Goal: Task Accomplishment & Management: Complete application form

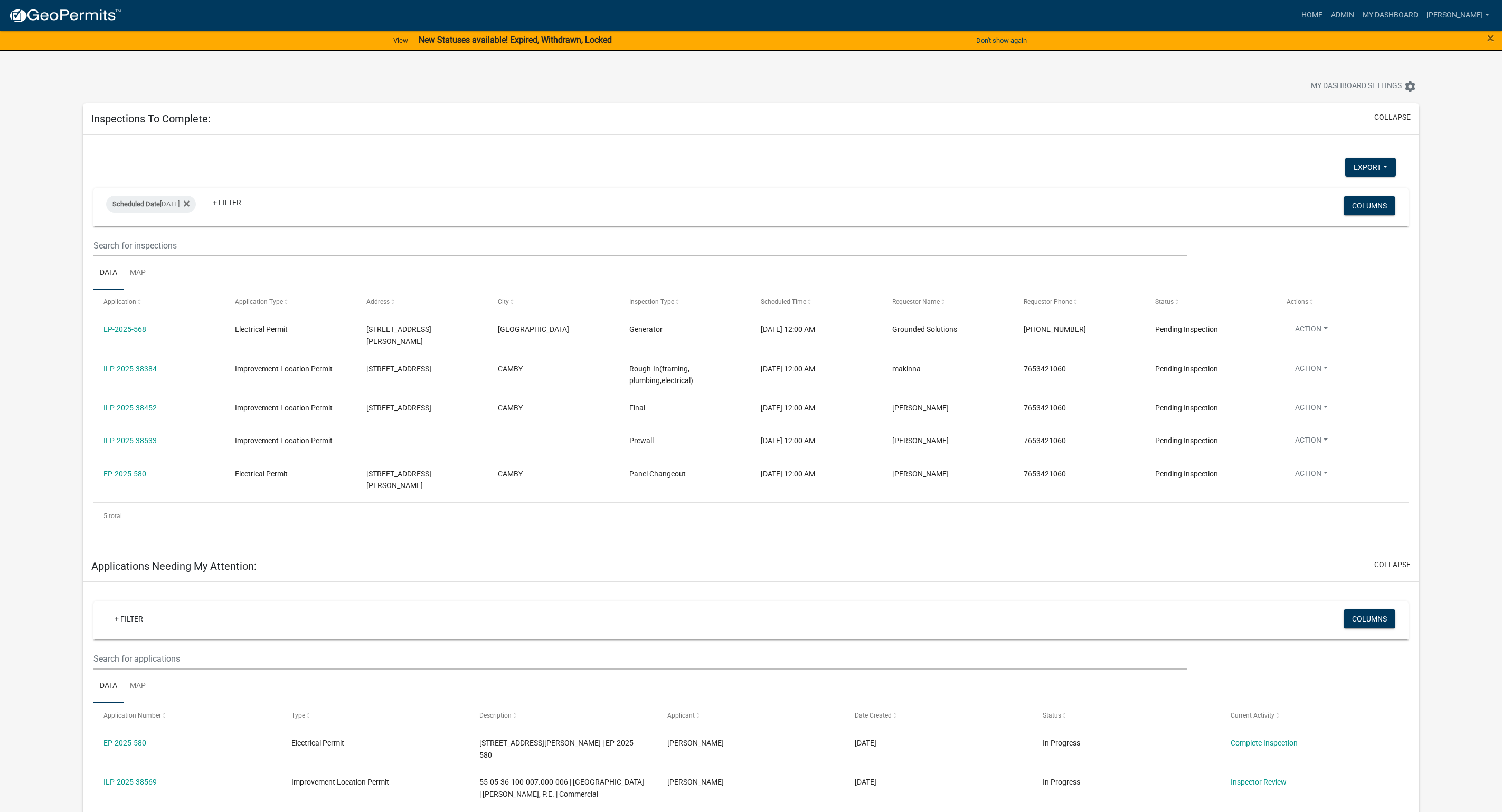
select select "1: 25"
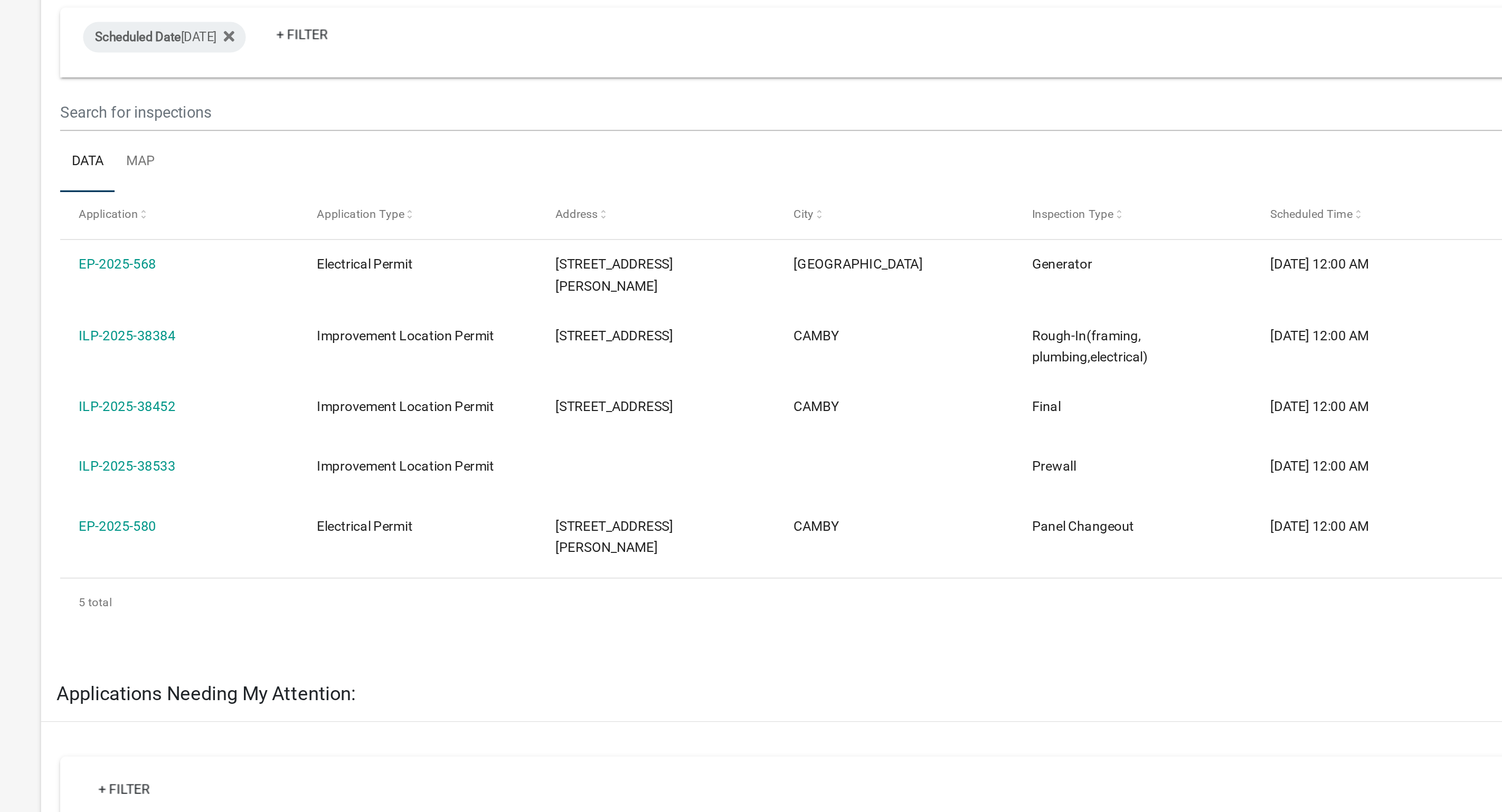
click at [142, 365] on link "ILP-2025-38384" at bounding box center [129, 369] width 53 height 8
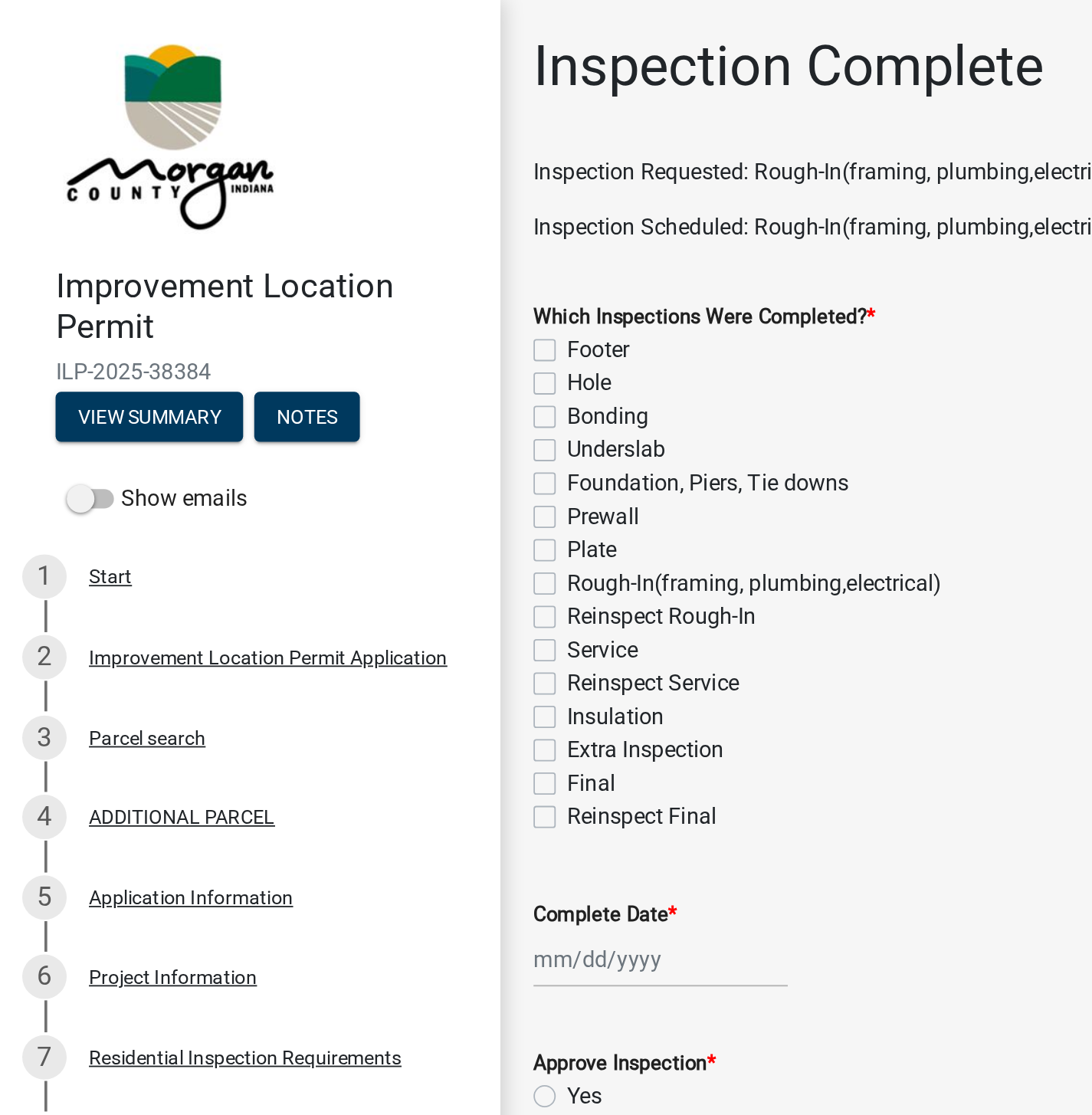
click at [312, 320] on label "Rough-In(framing, plumbing,electrical)" at bounding box center [416, 322] width 207 height 19
click at [312, 320] on input "Rough-In(framing, plumbing,electrical)" at bounding box center [317, 317] width 10 height 10
checkbox input "true"
checkbox input "false"
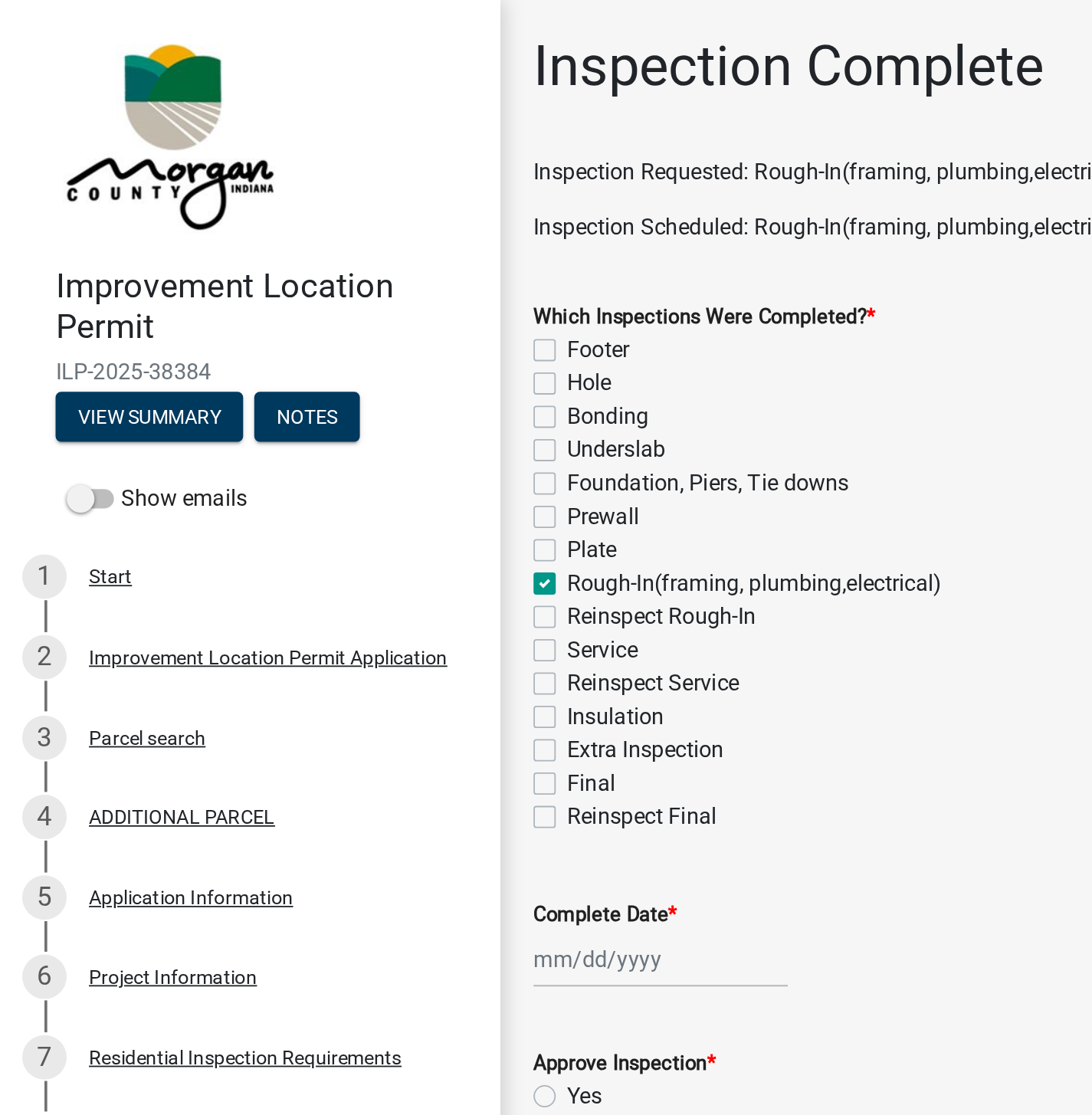
checkbox input "false"
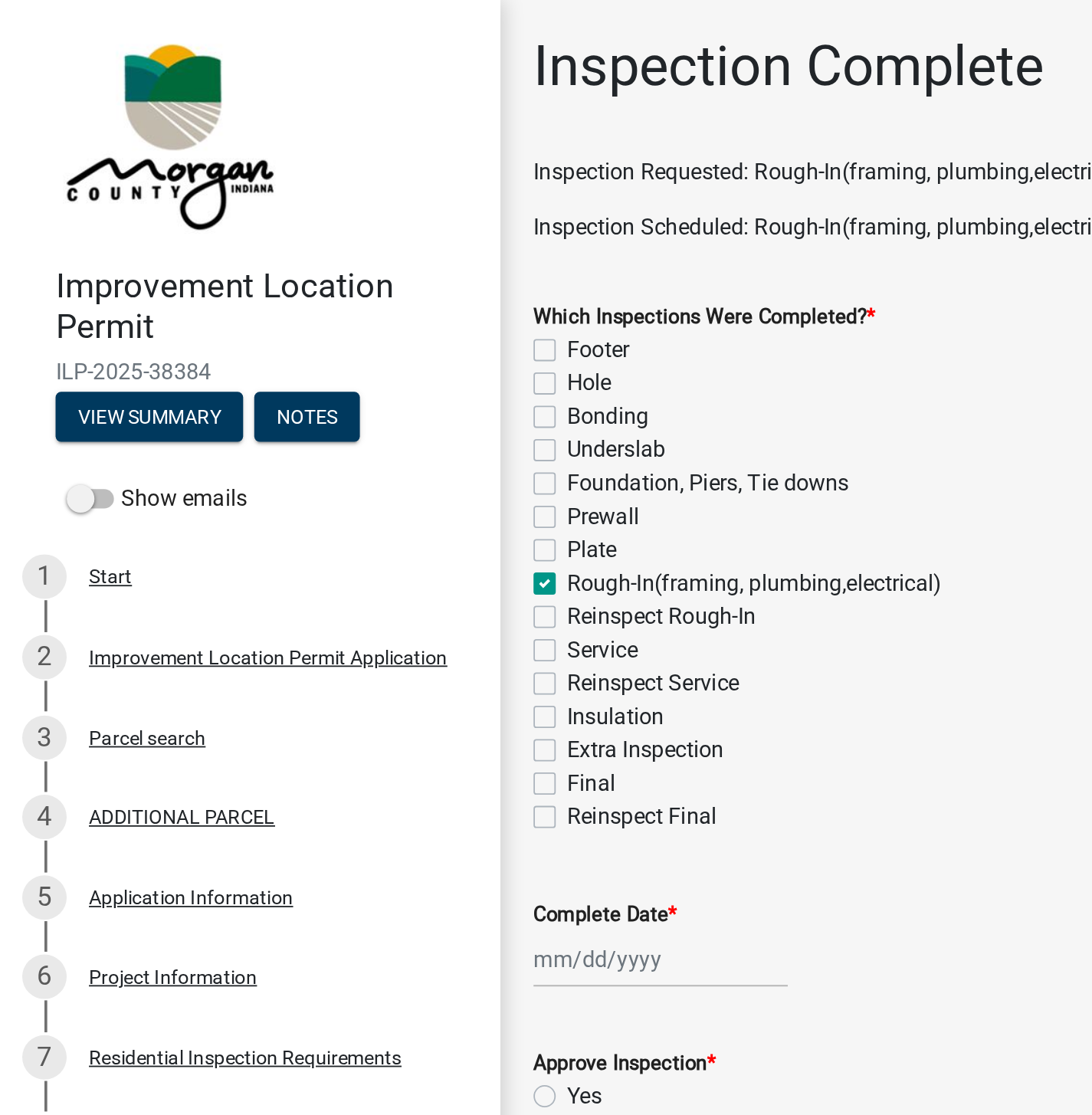
checkbox input "true"
checkbox input "false"
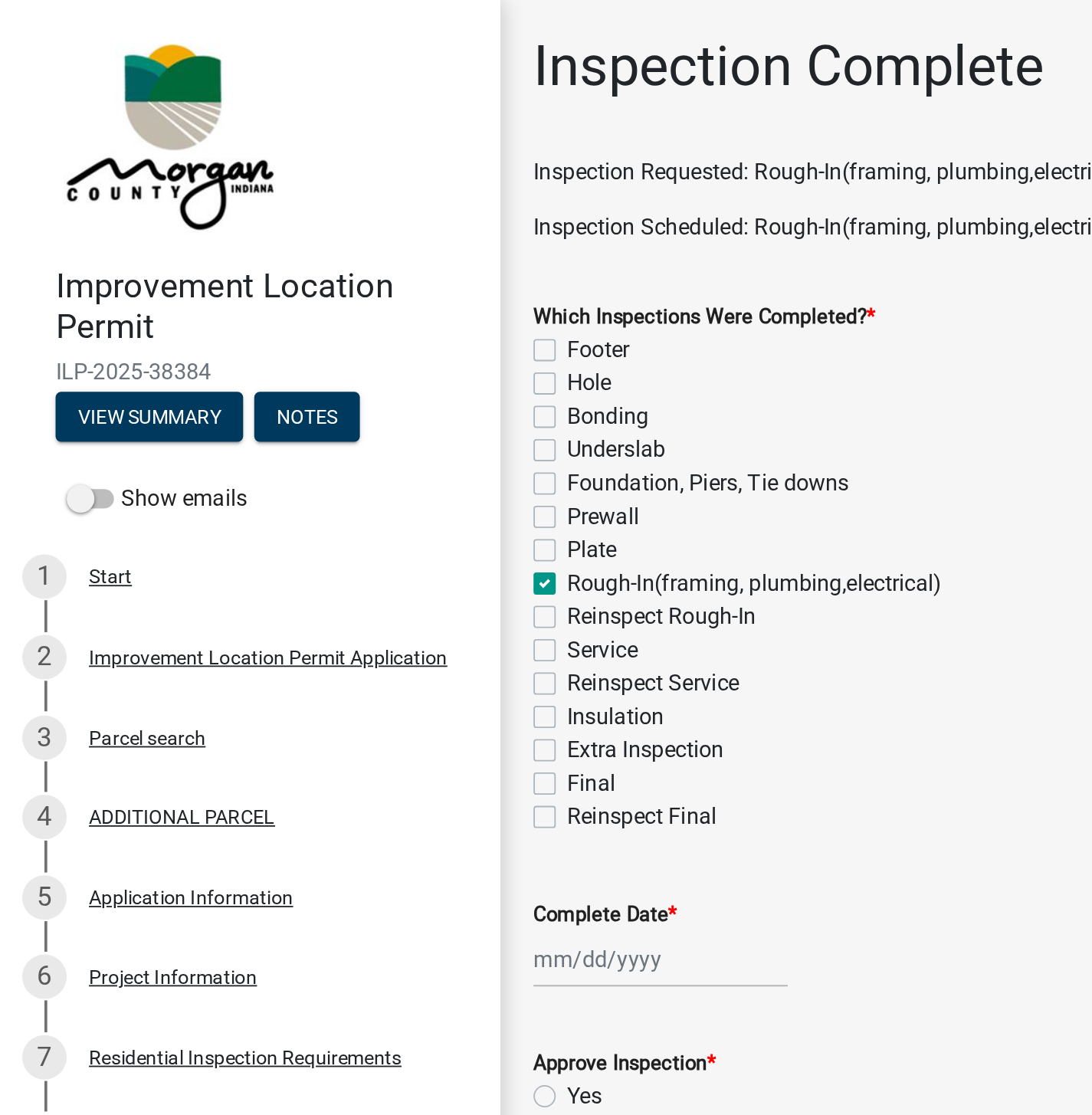
checkbox input "false"
click at [312, 352] on label "Service" at bounding box center [332, 359] width 39 height 19
click at [312, 352] on input "Service" at bounding box center [317, 355] width 10 height 10
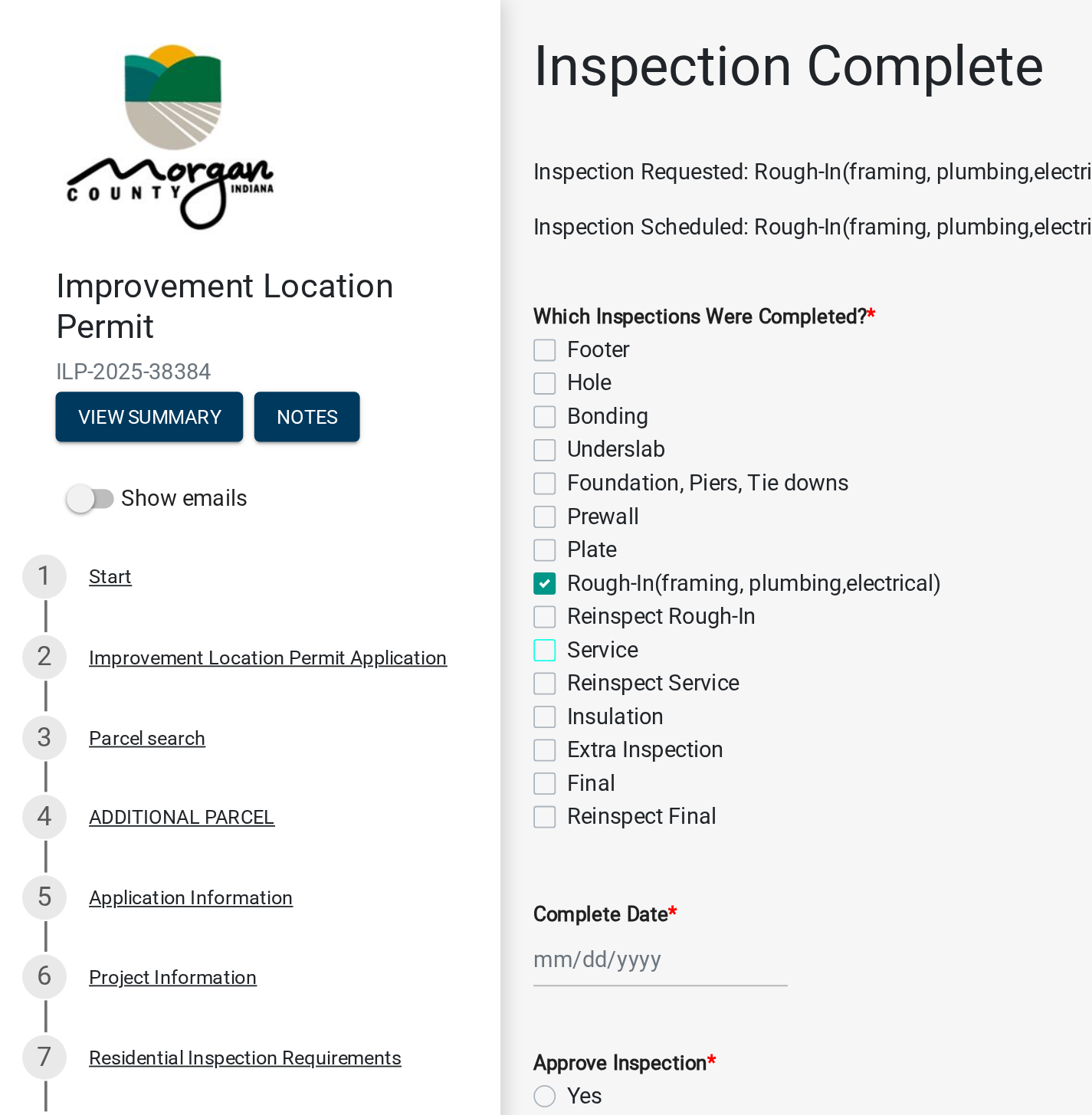
checkbox input "true"
checkbox input "false"
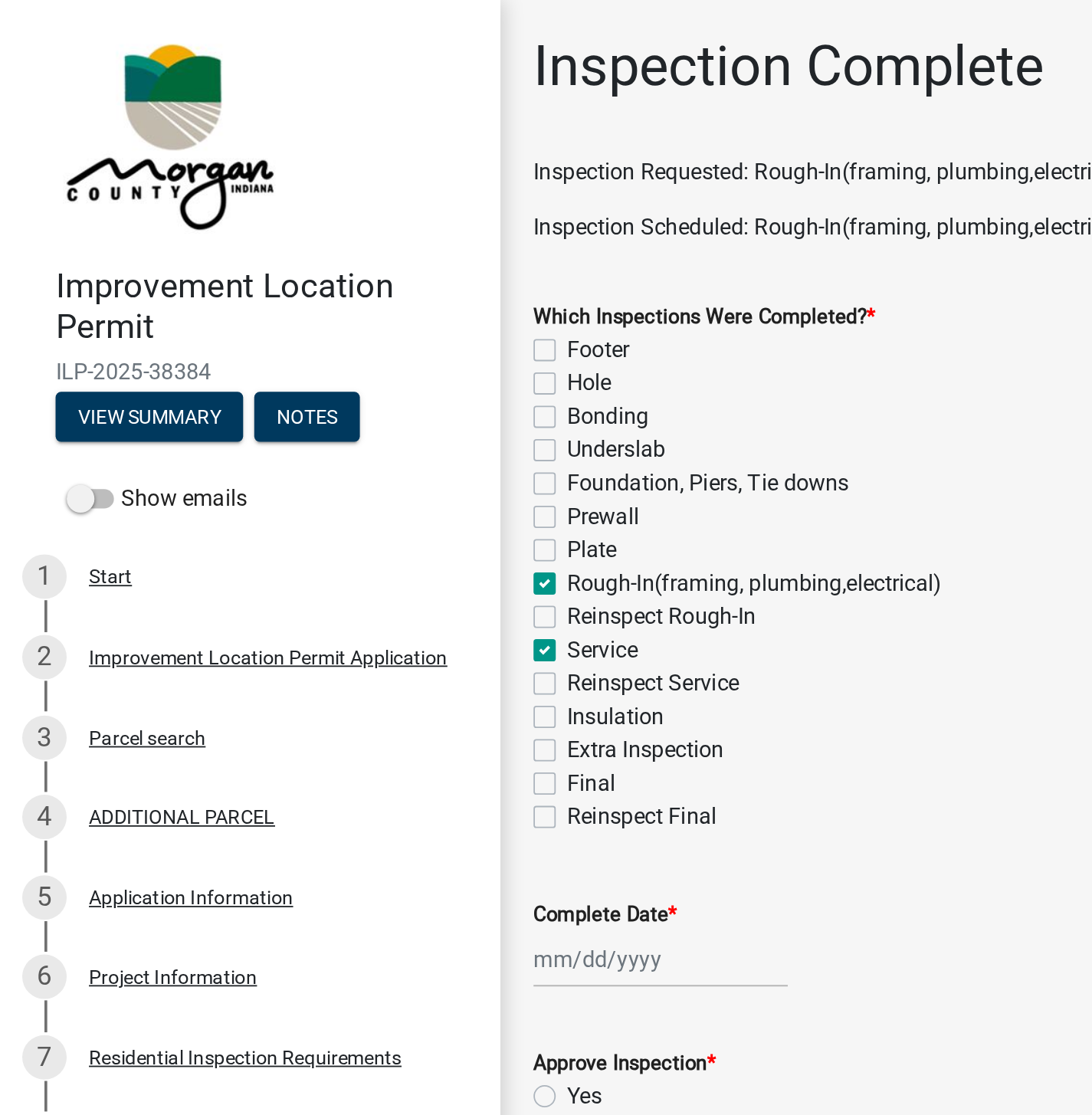
checkbox input "false"
checkbox input "true"
checkbox input "false"
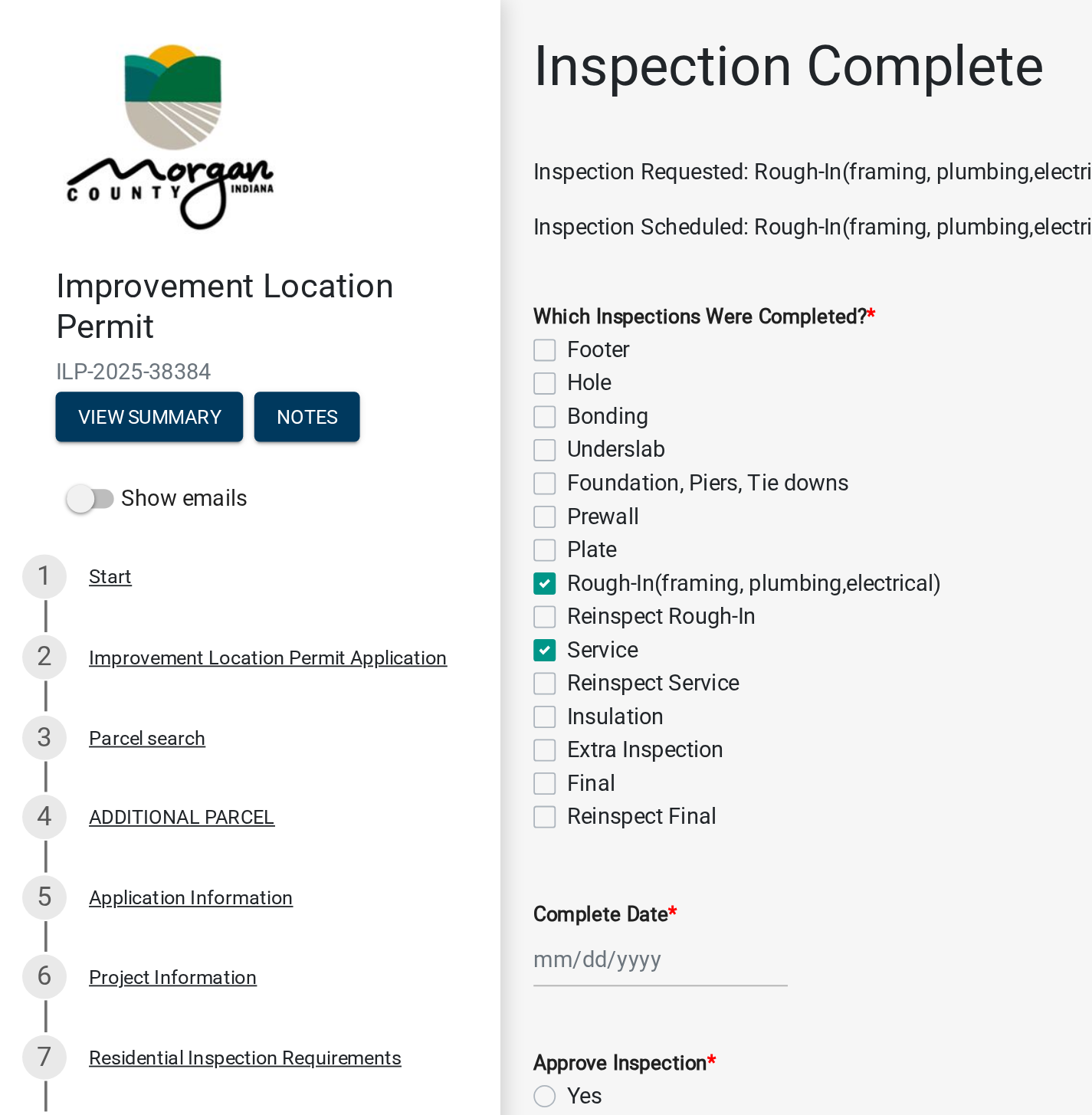
checkbox input "true"
checkbox input "false"
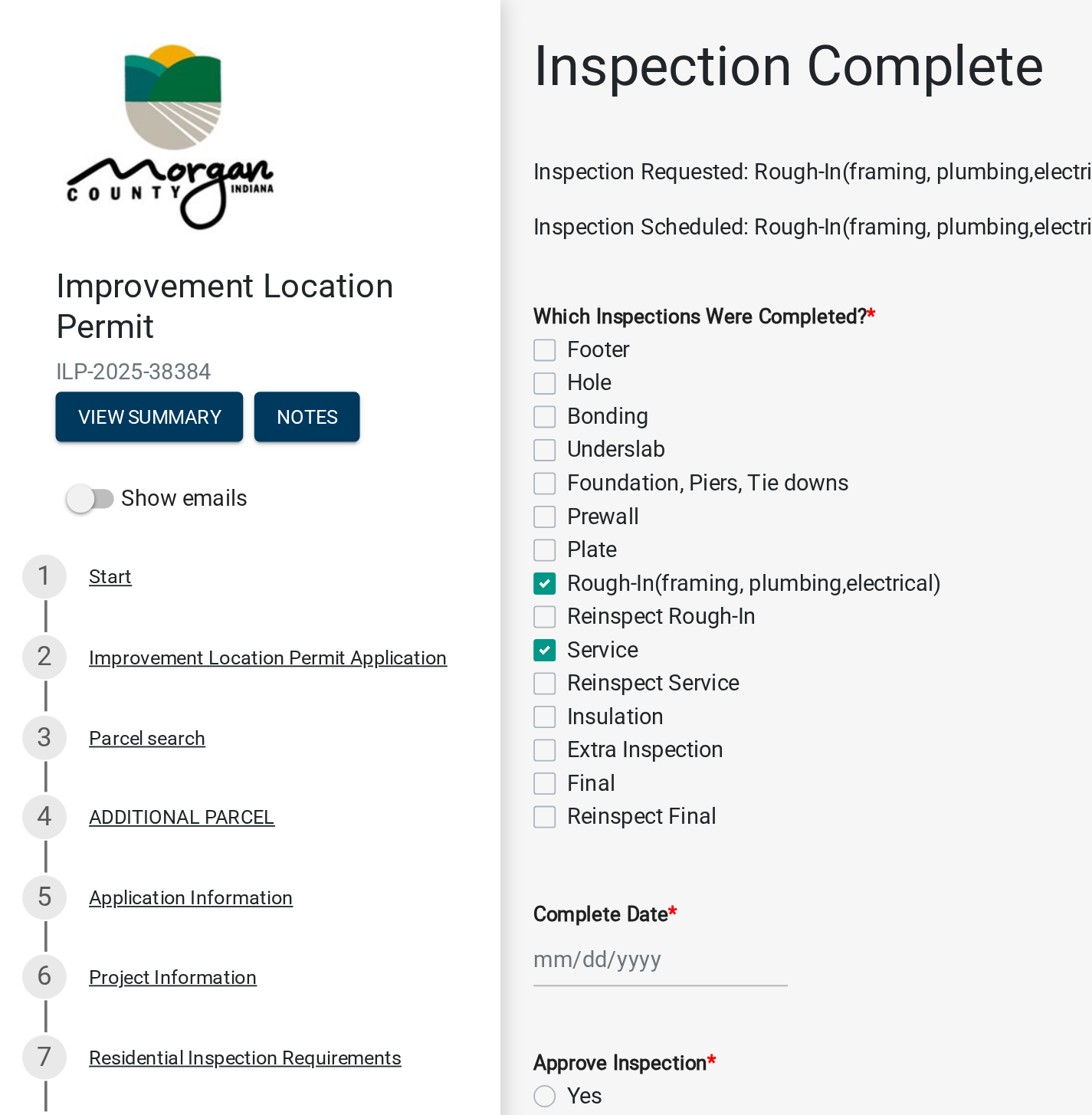
checkbox input "false"
click at [327, 536] on div at bounding box center [365, 529] width 141 height 31
select select "8"
select select "2025"
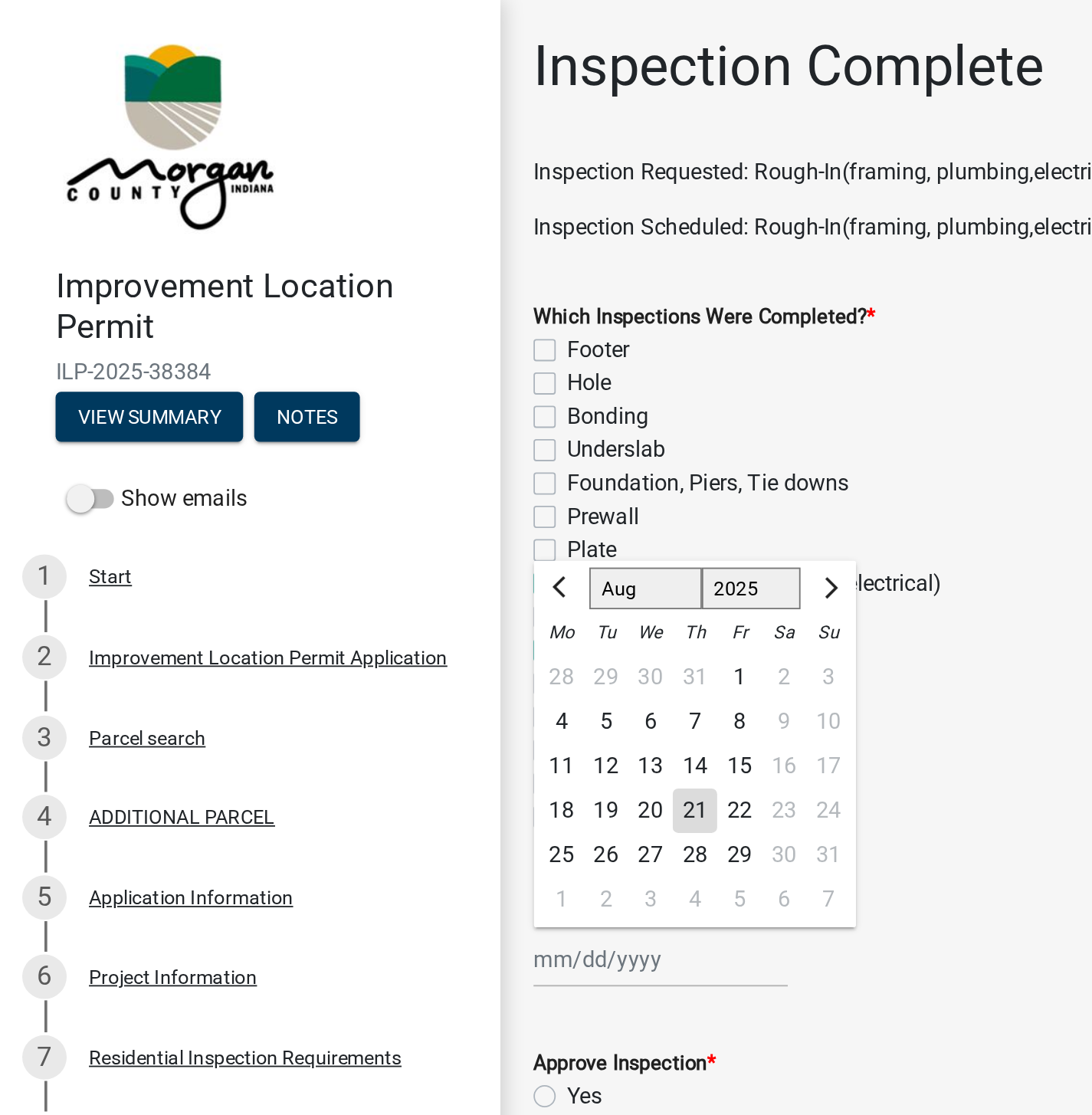
click at [377, 451] on div "21" at bounding box center [383, 447] width 25 height 25
type input "[DATE]"
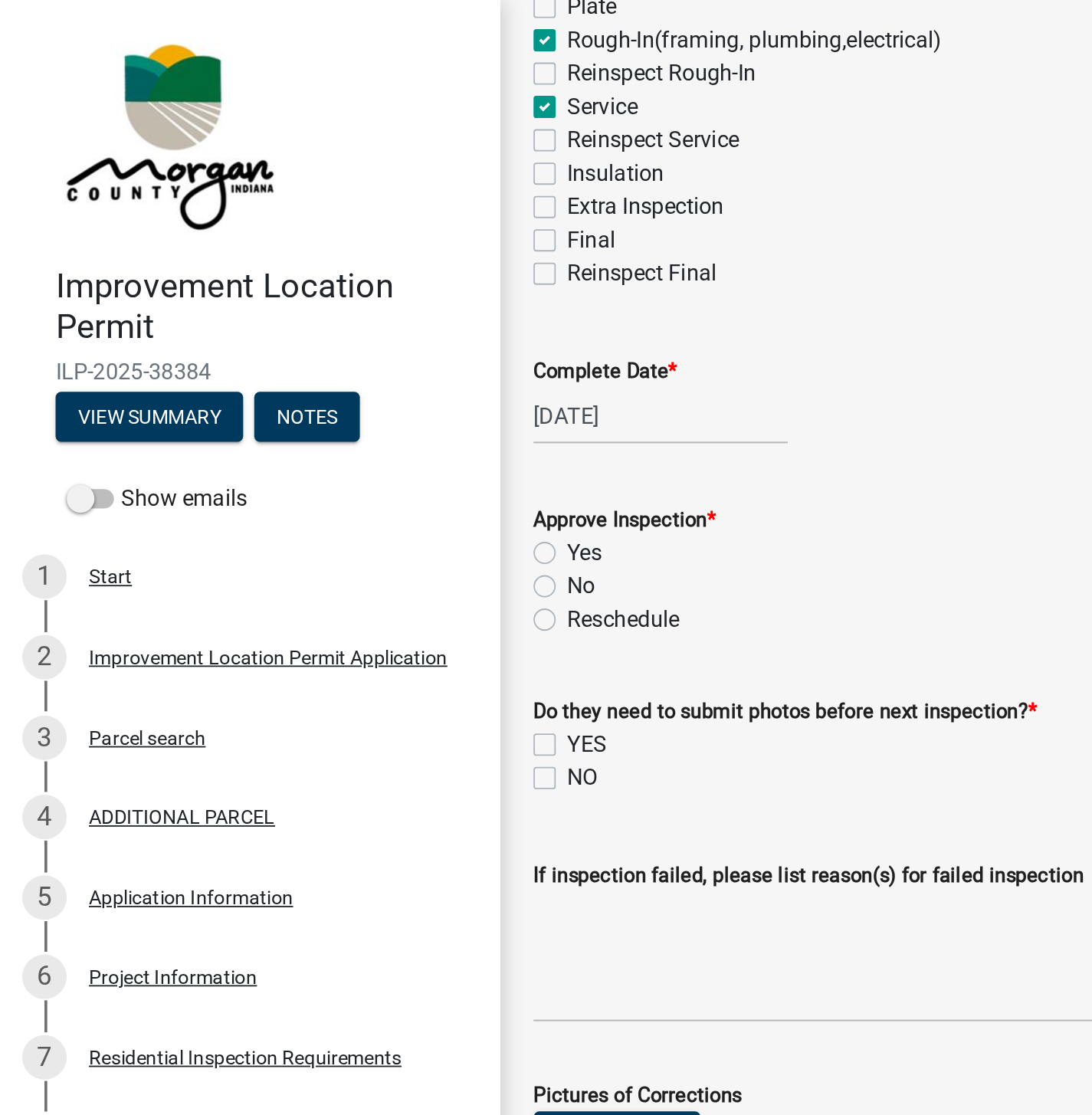
scroll to position [301, 0]
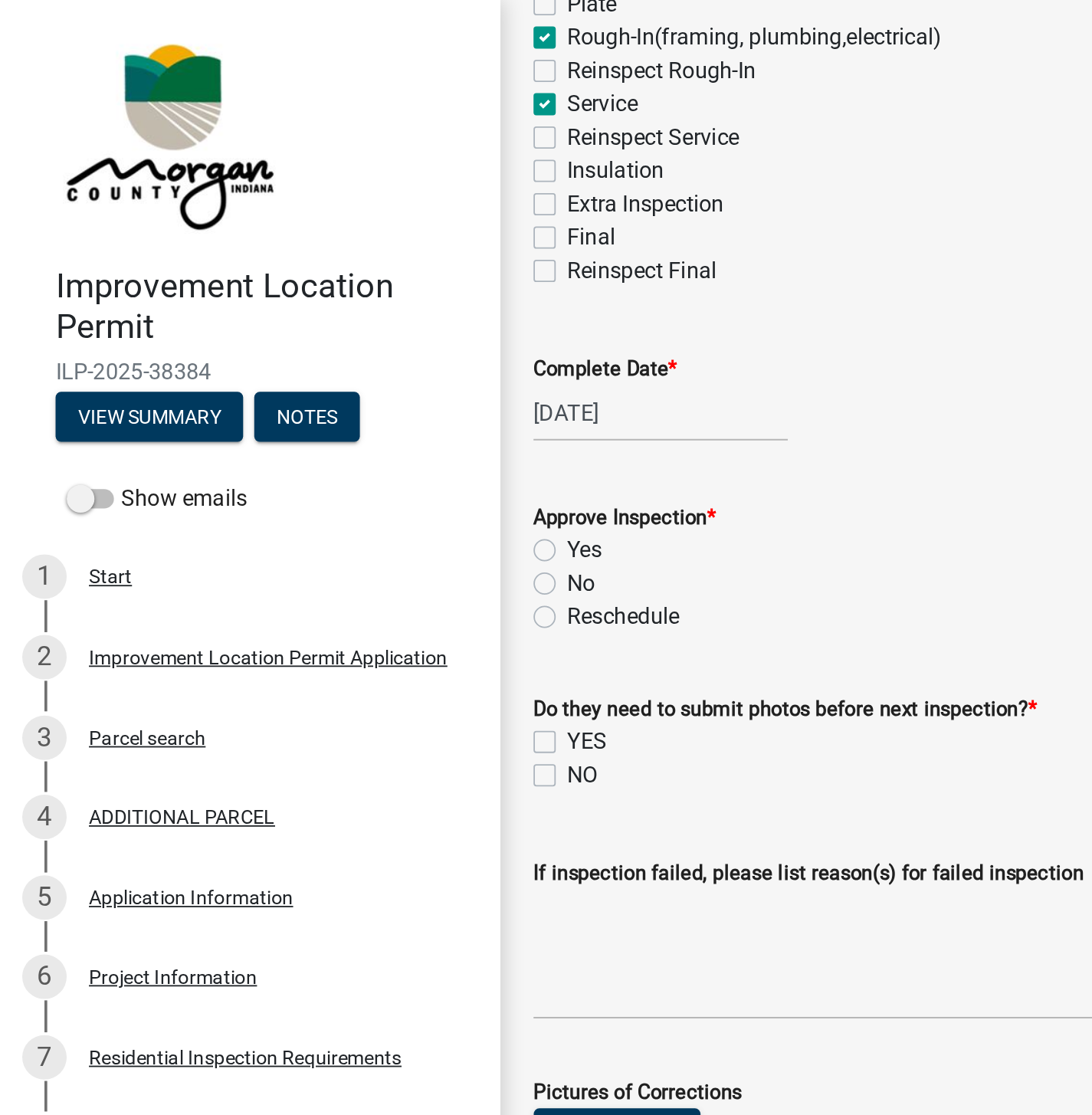
click at [312, 300] on label "Yes" at bounding box center [322, 304] width 19 height 19
click at [312, 300] on input "Yes" at bounding box center [317, 300] width 10 height 10
radio input "true"
click at [312, 431] on label "NO" at bounding box center [321, 428] width 17 height 19
click at [312, 428] on input "NO" at bounding box center [317, 423] width 10 height 10
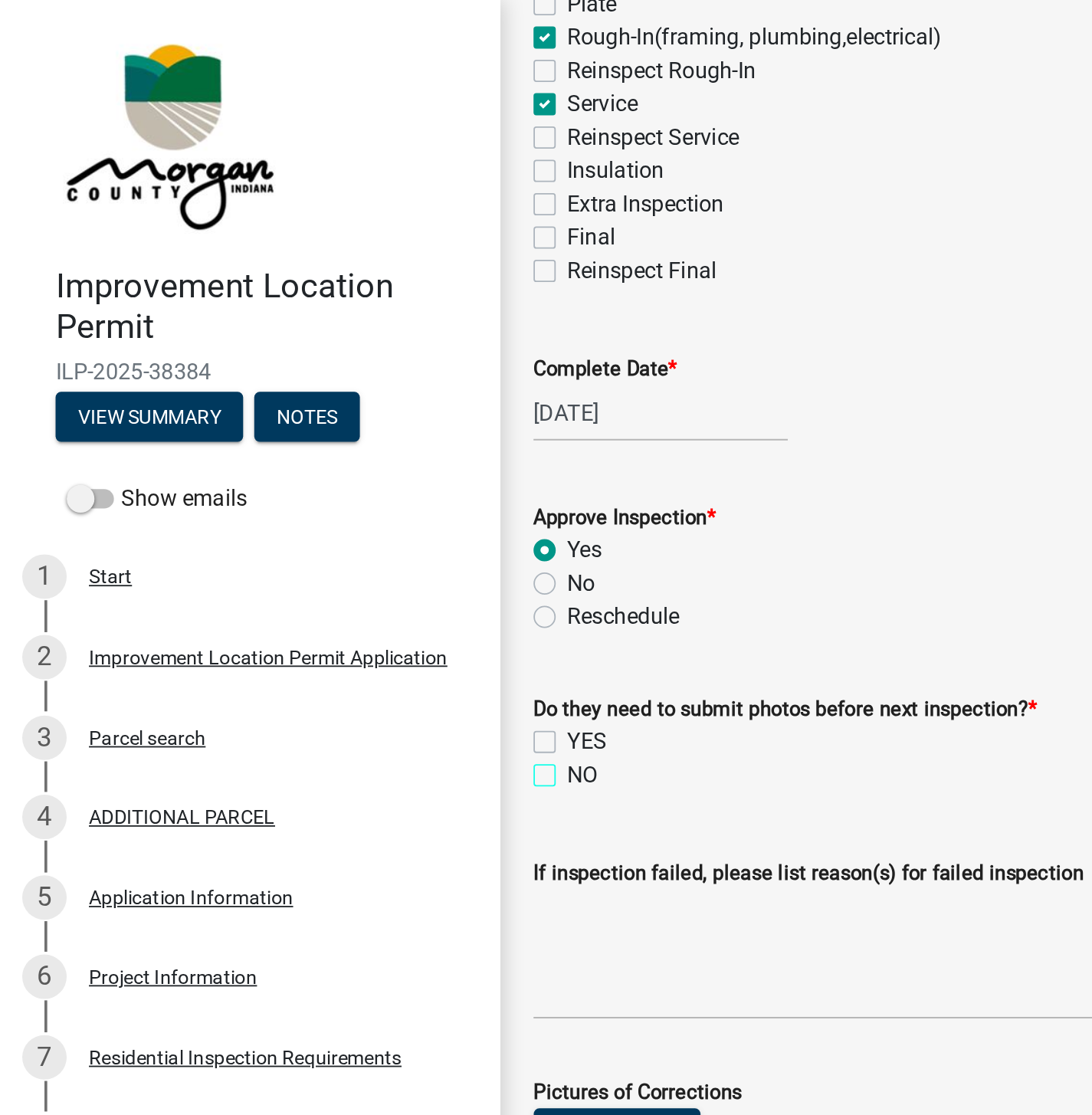
checkbox input "true"
checkbox input "false"
checkbox input "true"
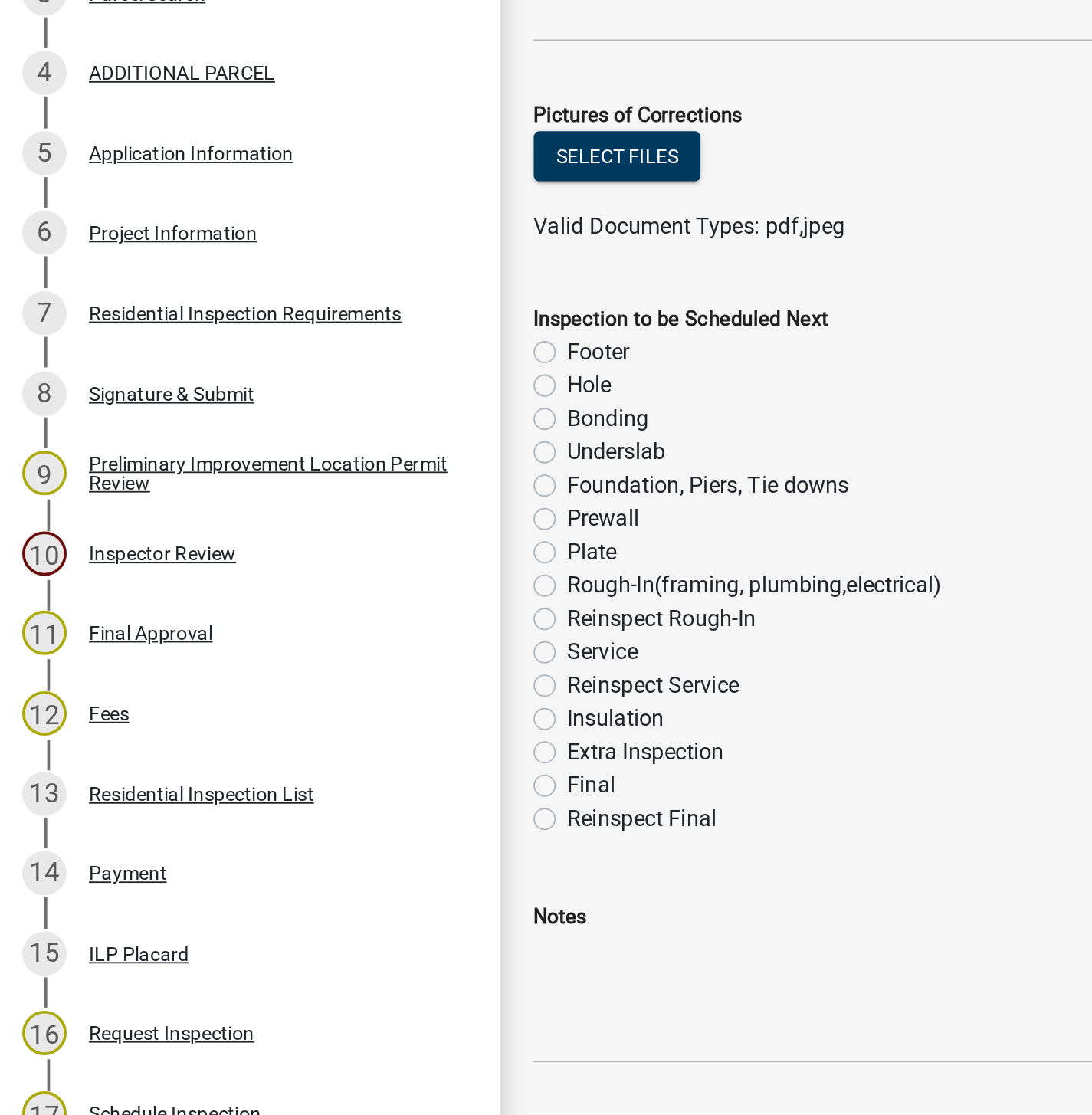
click at [312, 847] on label "Final" at bounding box center [326, 844] width 27 height 19
click at [312, 845] on input "Final" at bounding box center [317, 840] width 10 height 10
radio input "true"
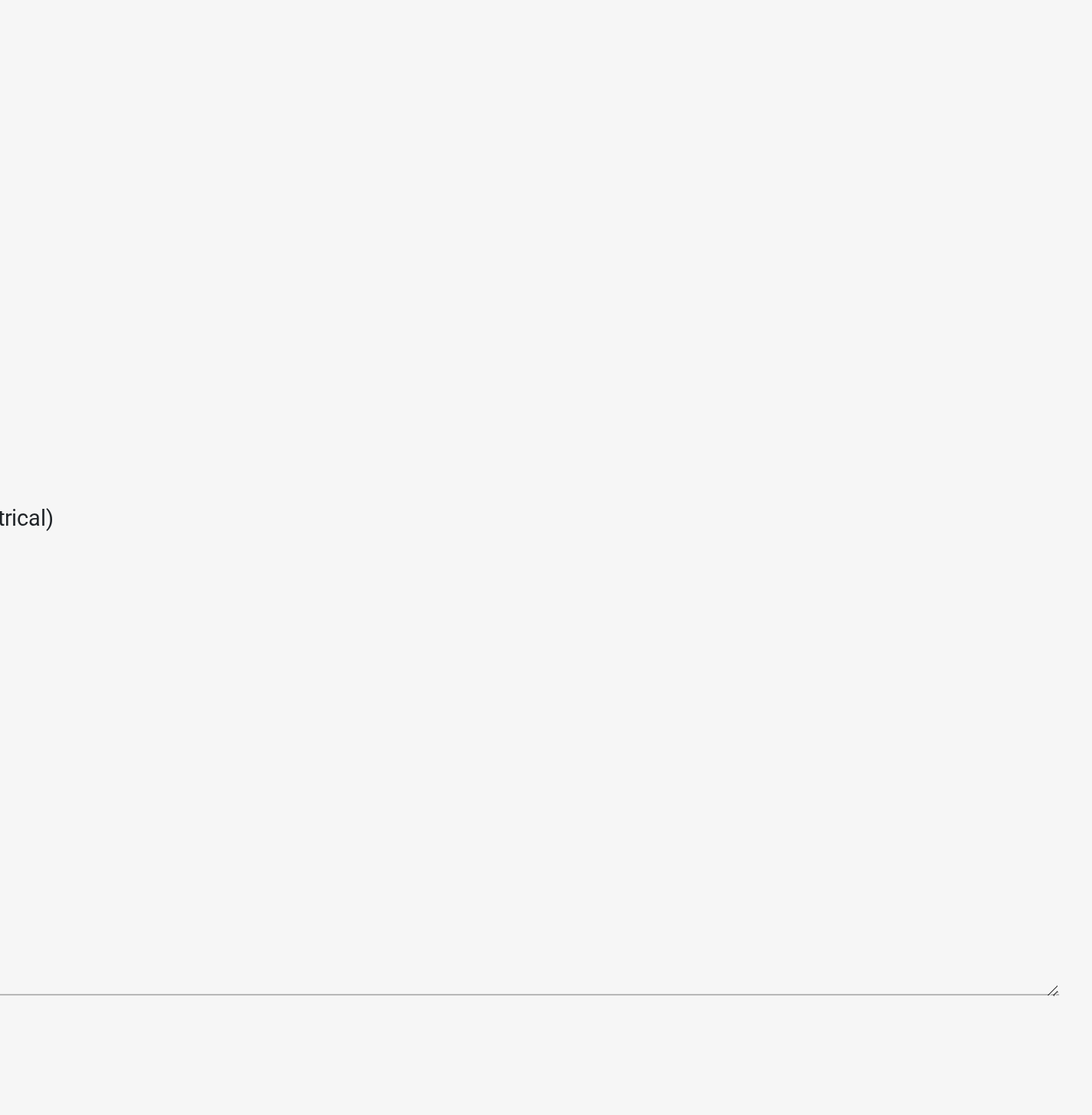
scroll to position [0, 0]
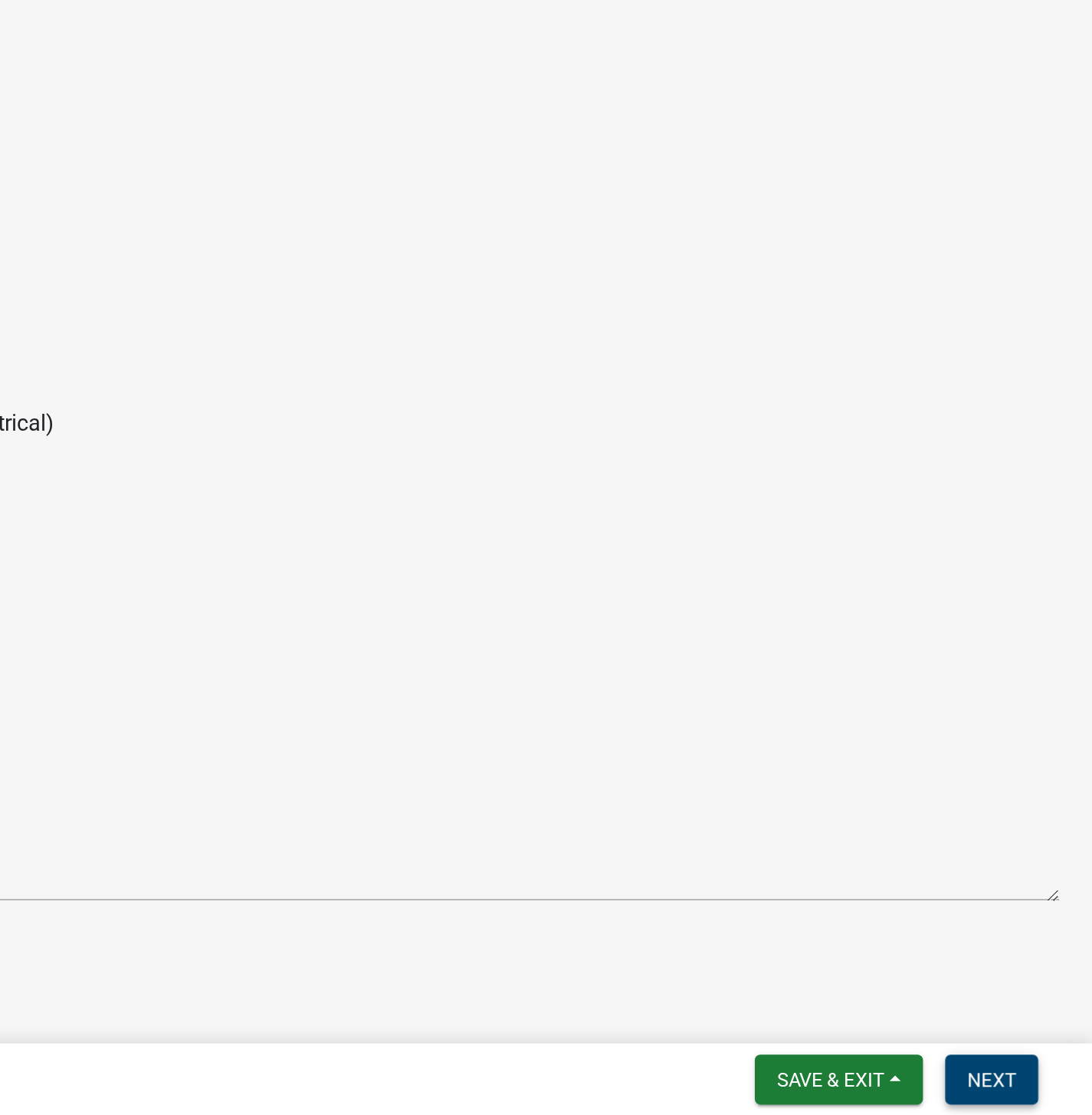
click at [1042, 1095] on span "Next" at bounding box center [1037, 1096] width 27 height 12
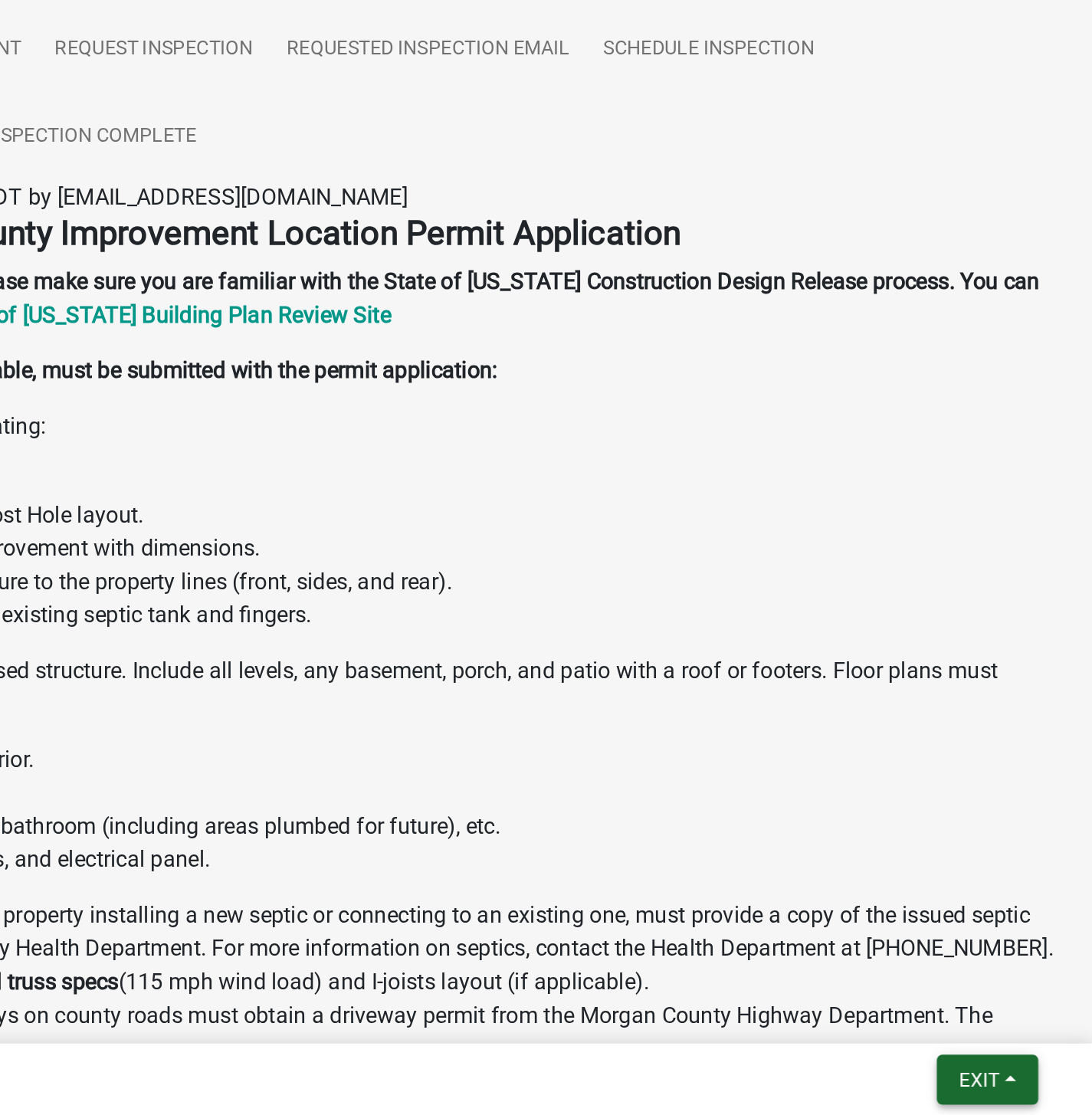
click at [1028, 1098] on span "Exit" at bounding box center [1029, 1096] width 22 height 12
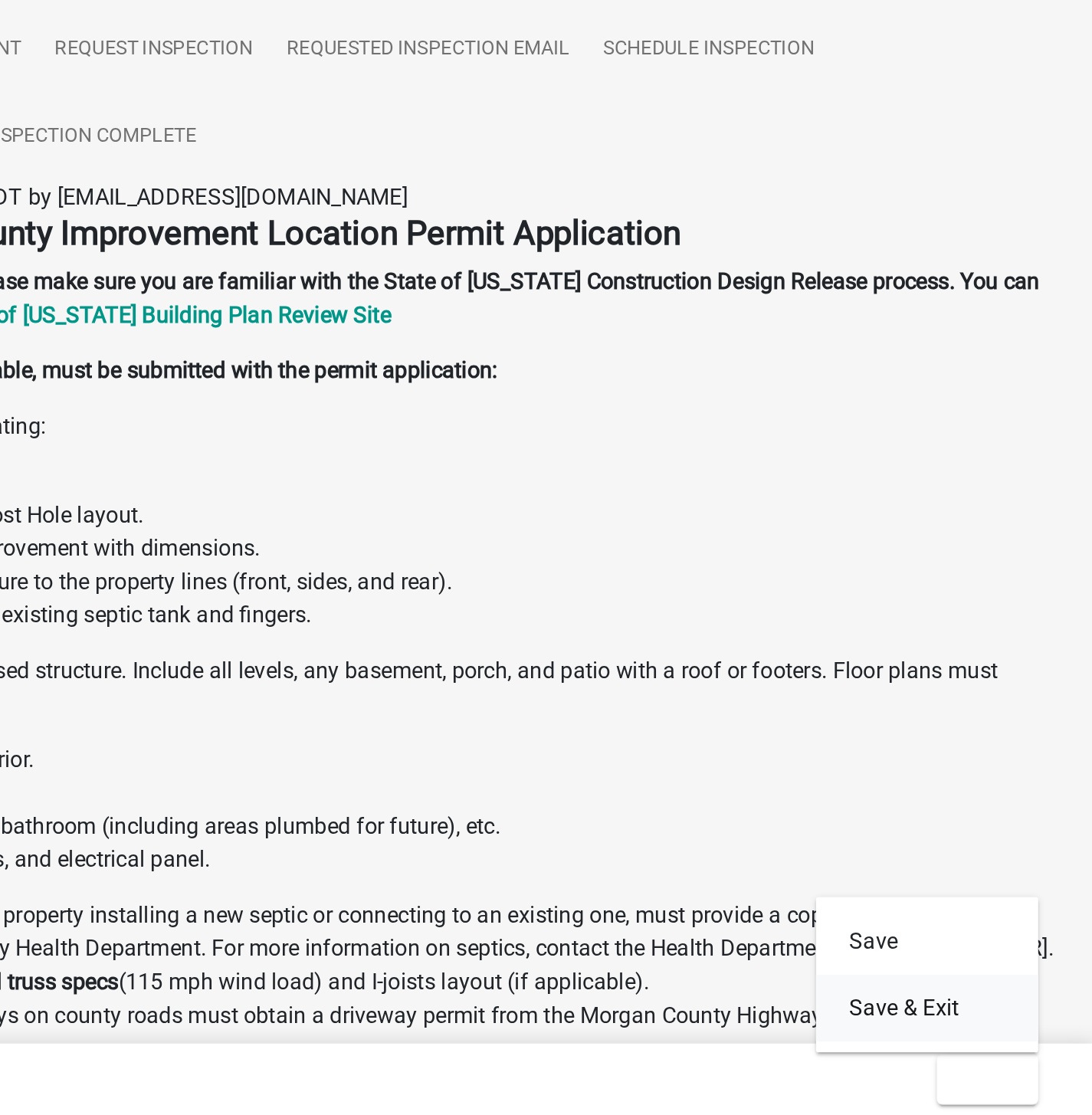
click at [991, 1061] on button "Save & Exit" at bounding box center [1001, 1056] width 123 height 36
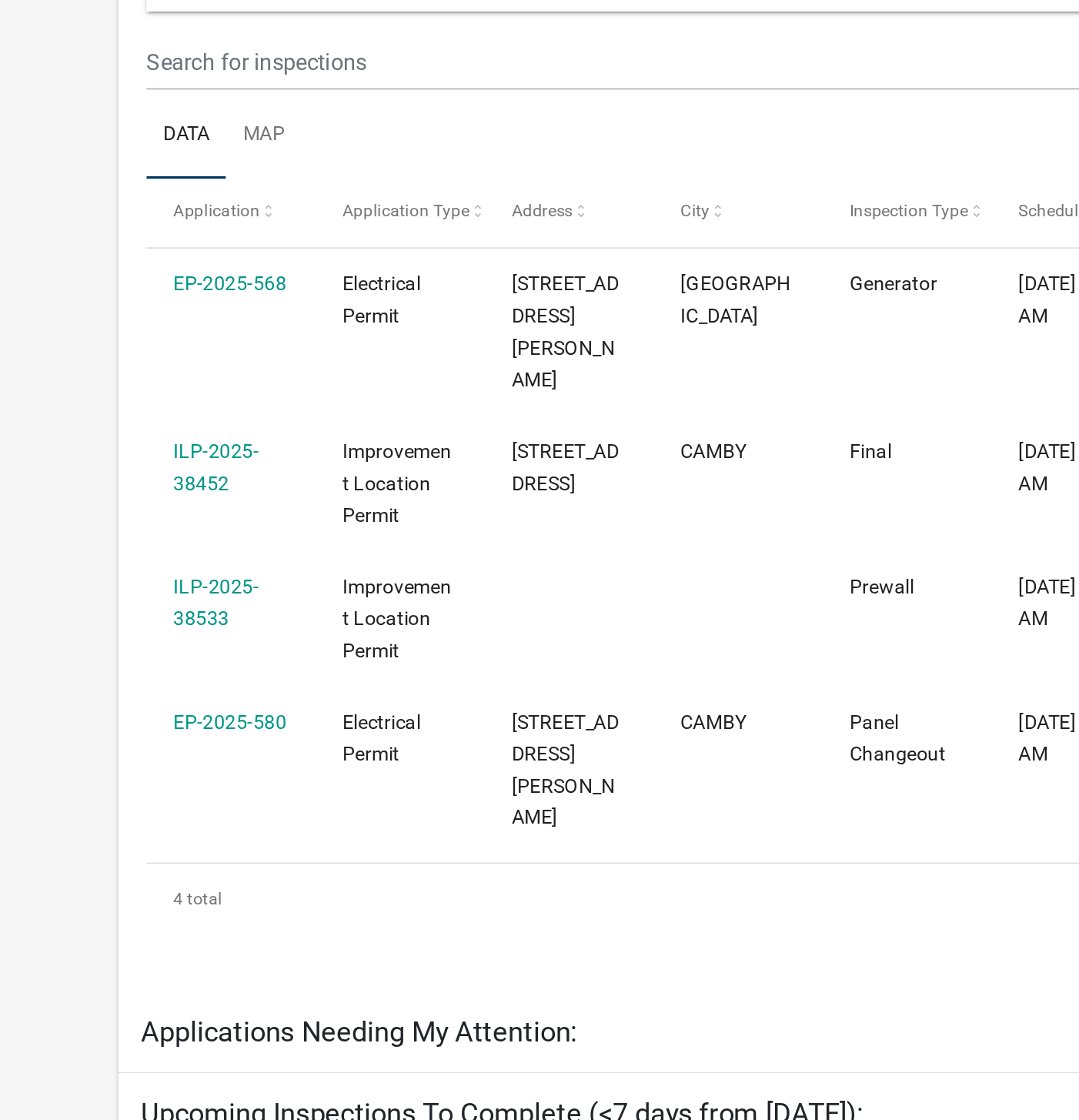
click at [114, 594] on link "ILP-2025-38452" at bounding box center [118, 608] width 47 height 30
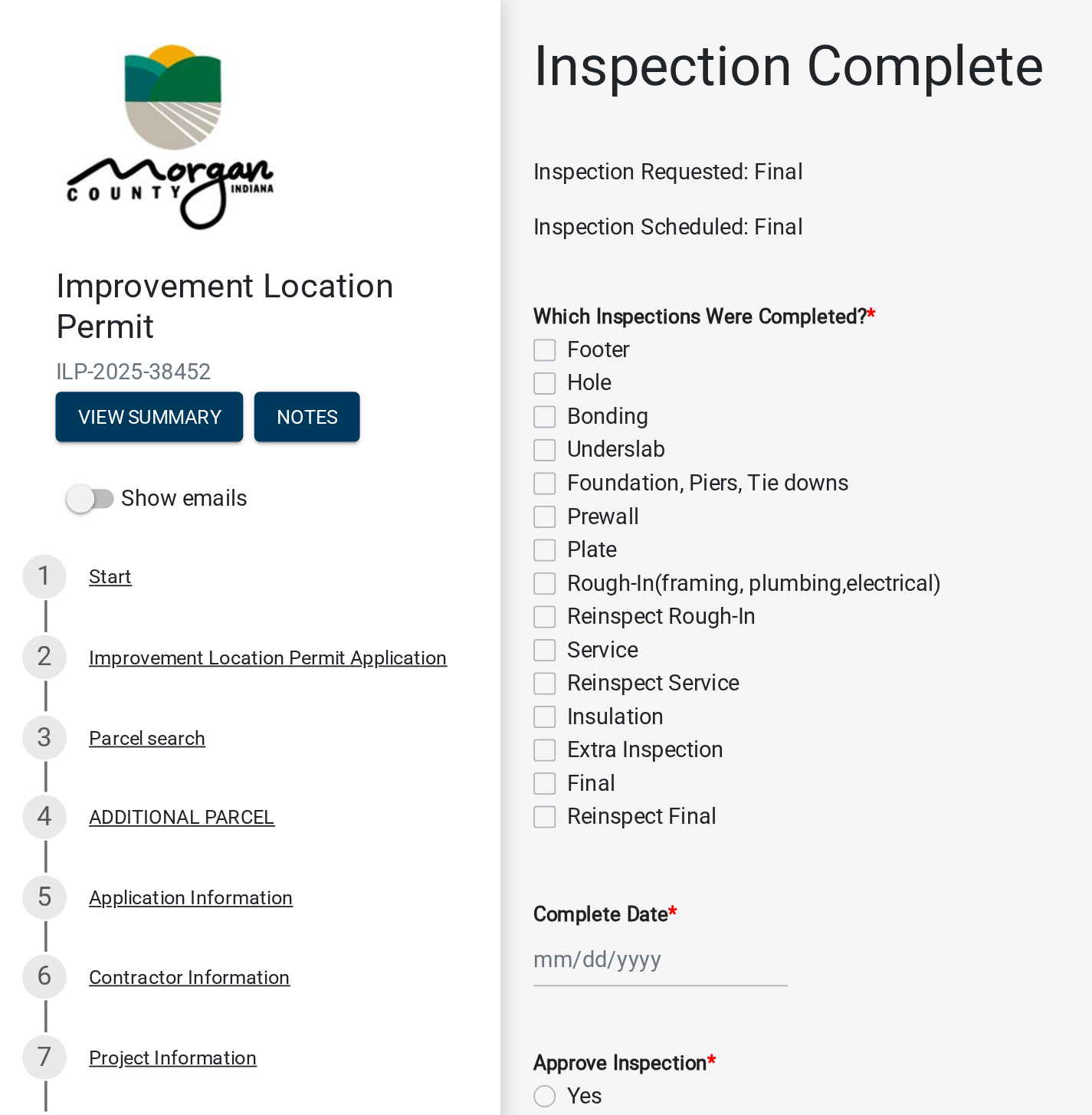
click at [312, 434] on label "Final" at bounding box center [326, 433] width 27 height 19
click at [312, 433] on input "Final" at bounding box center [317, 428] width 10 height 10
checkbox input "true"
checkbox input "false"
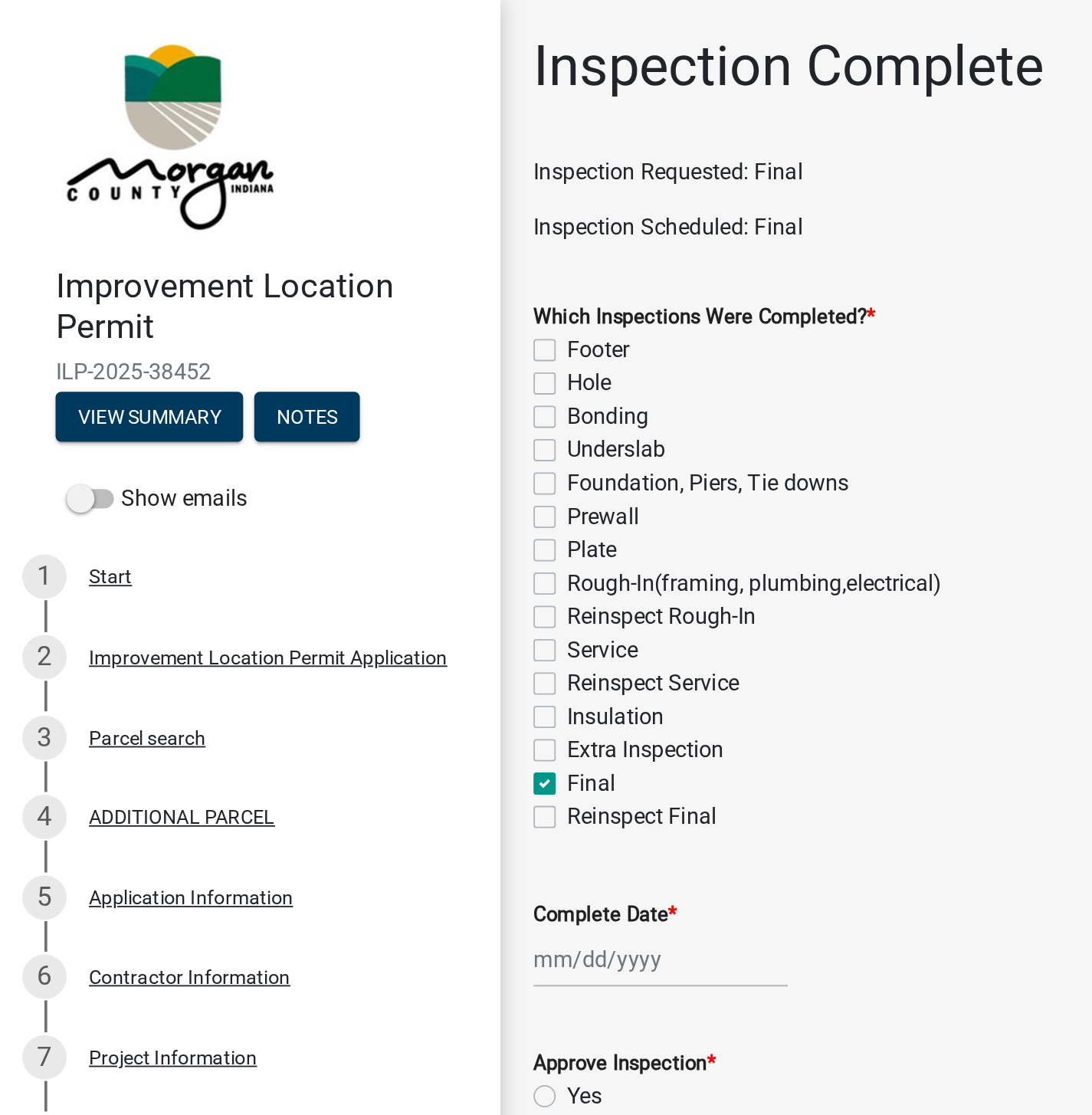
checkbox input "false"
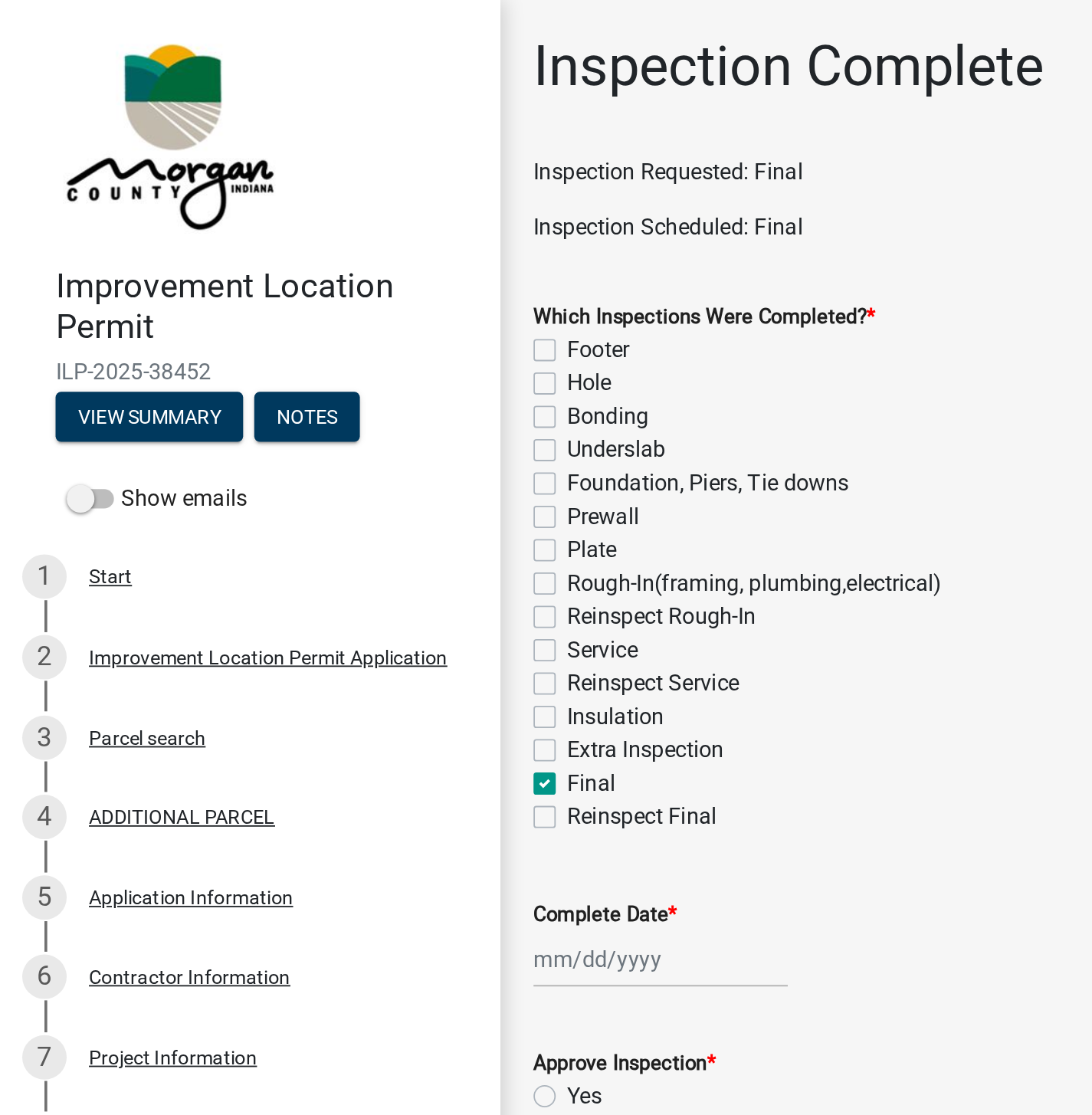
checkbox input "false"
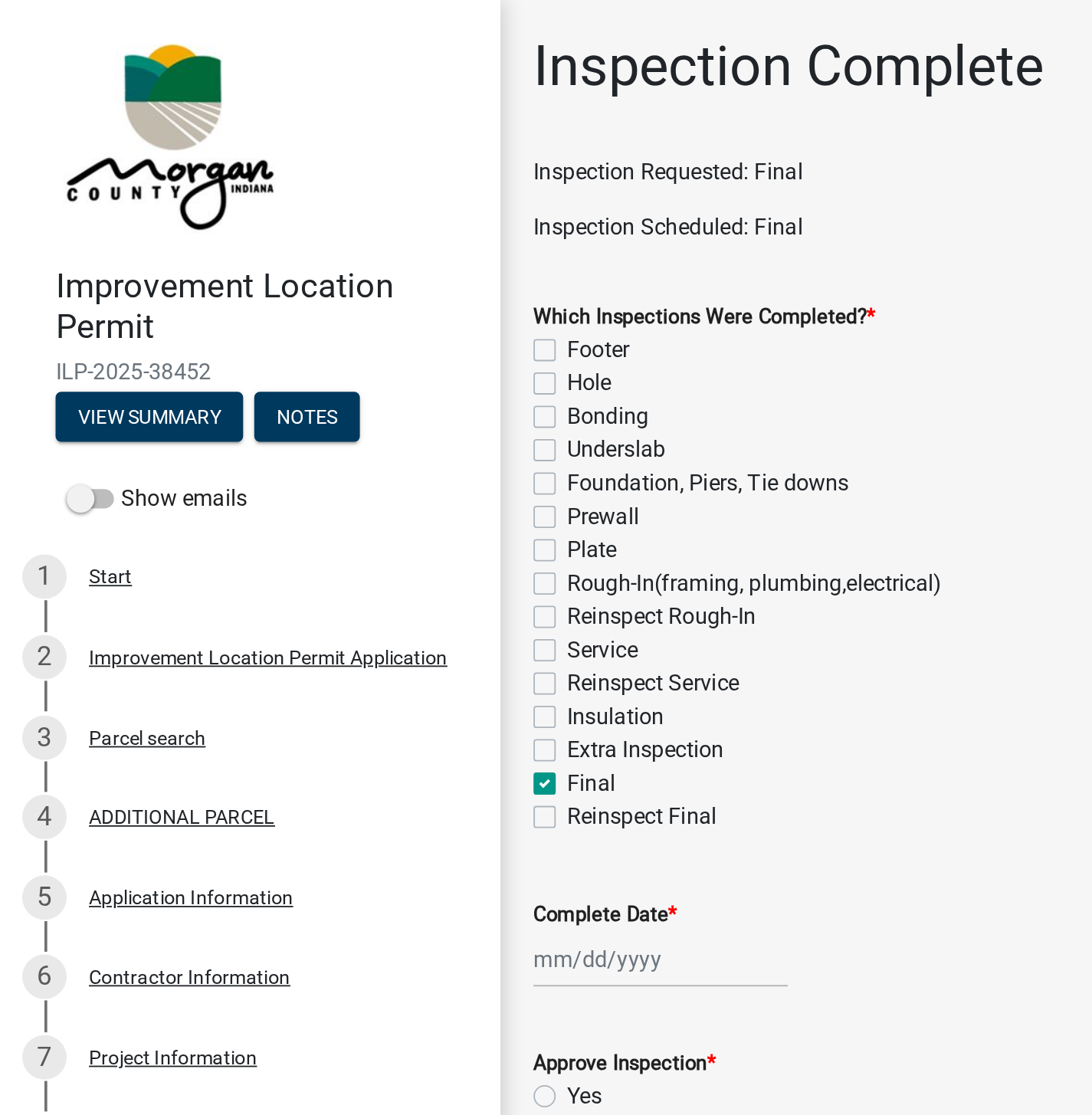
checkbox input "false"
checkbox input "true"
checkbox input "false"
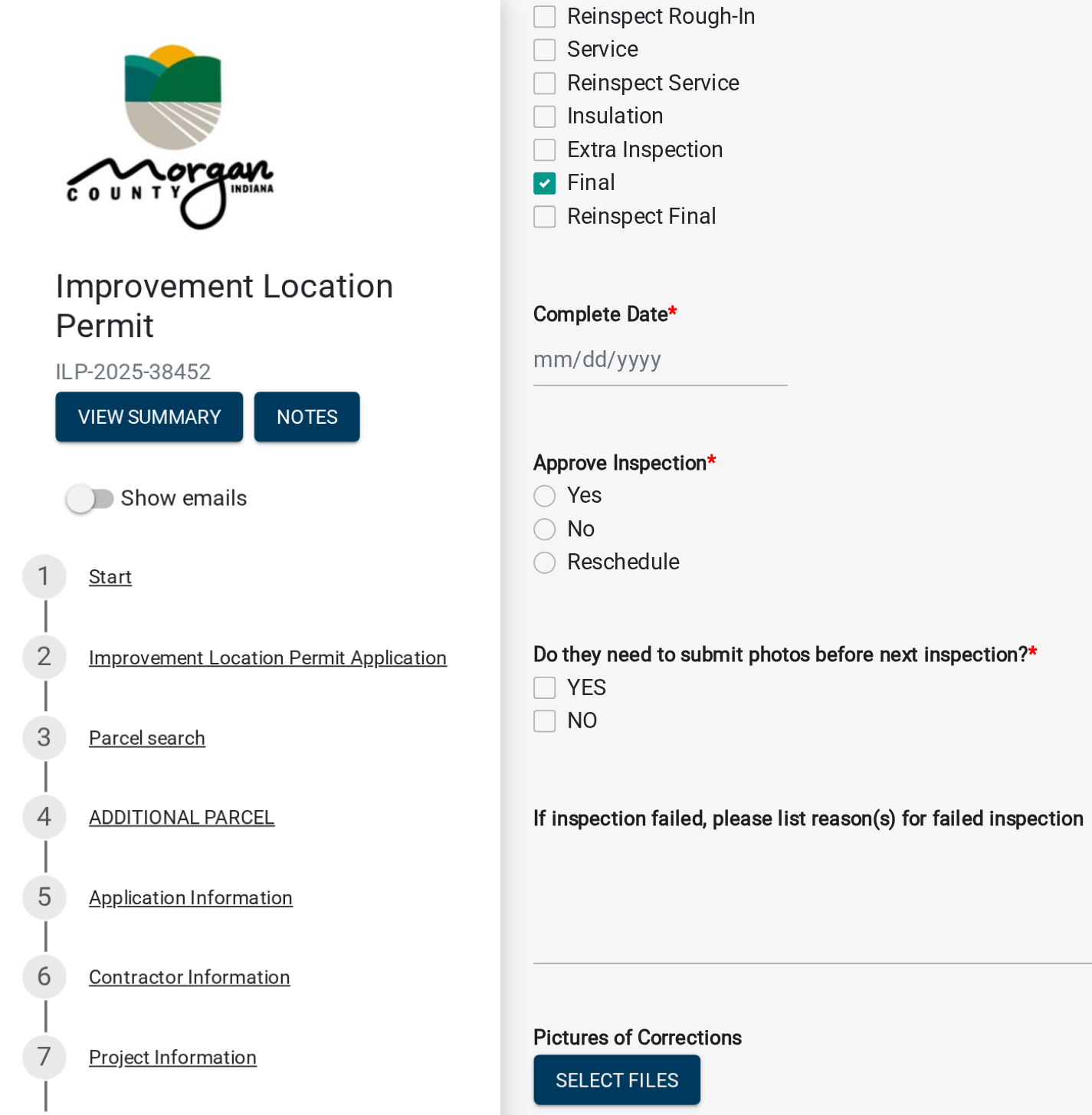
scroll to position [354, 0]
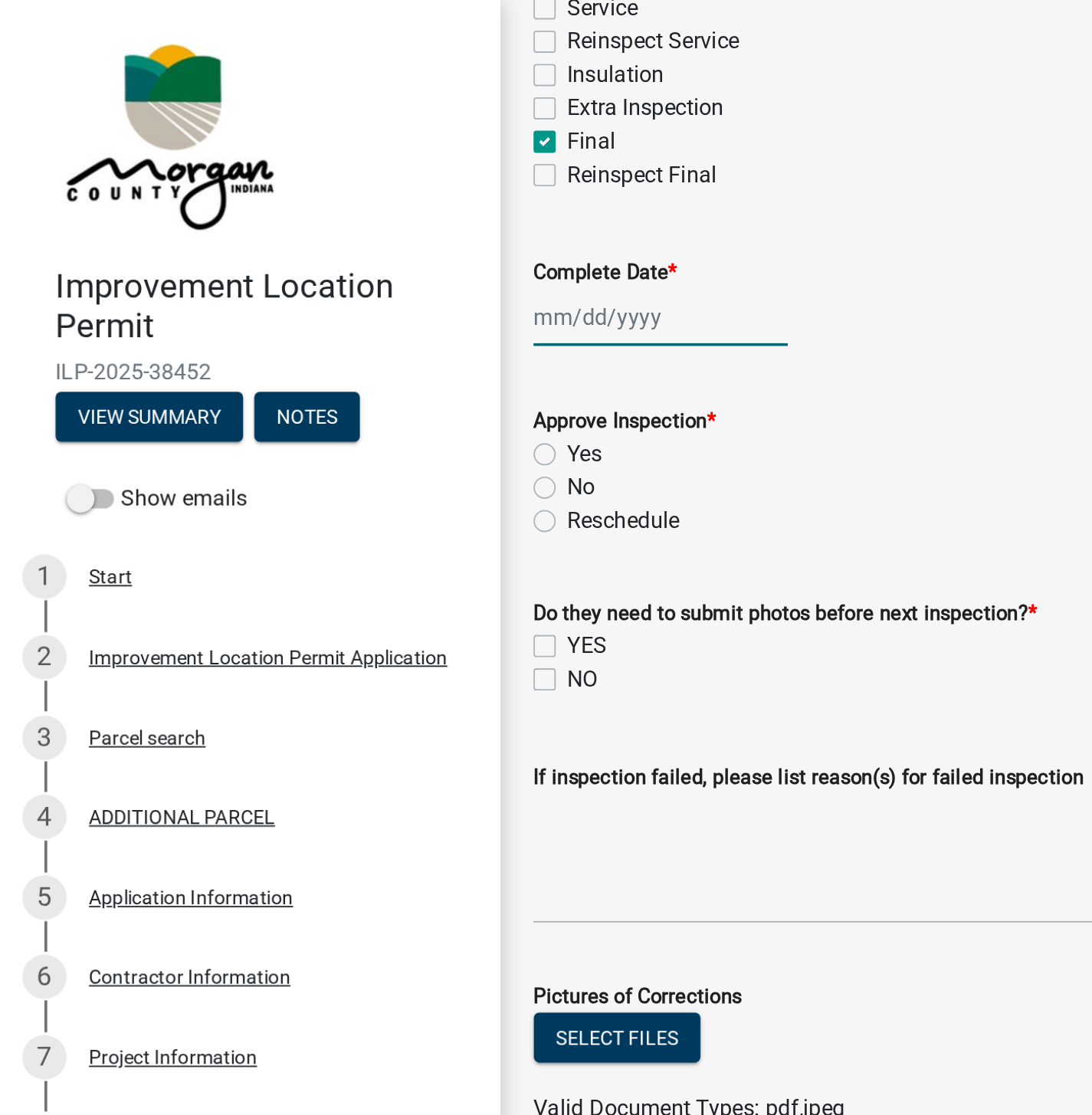
click at [332, 177] on div at bounding box center [365, 174] width 141 height 31
select select "8"
select select "2025"
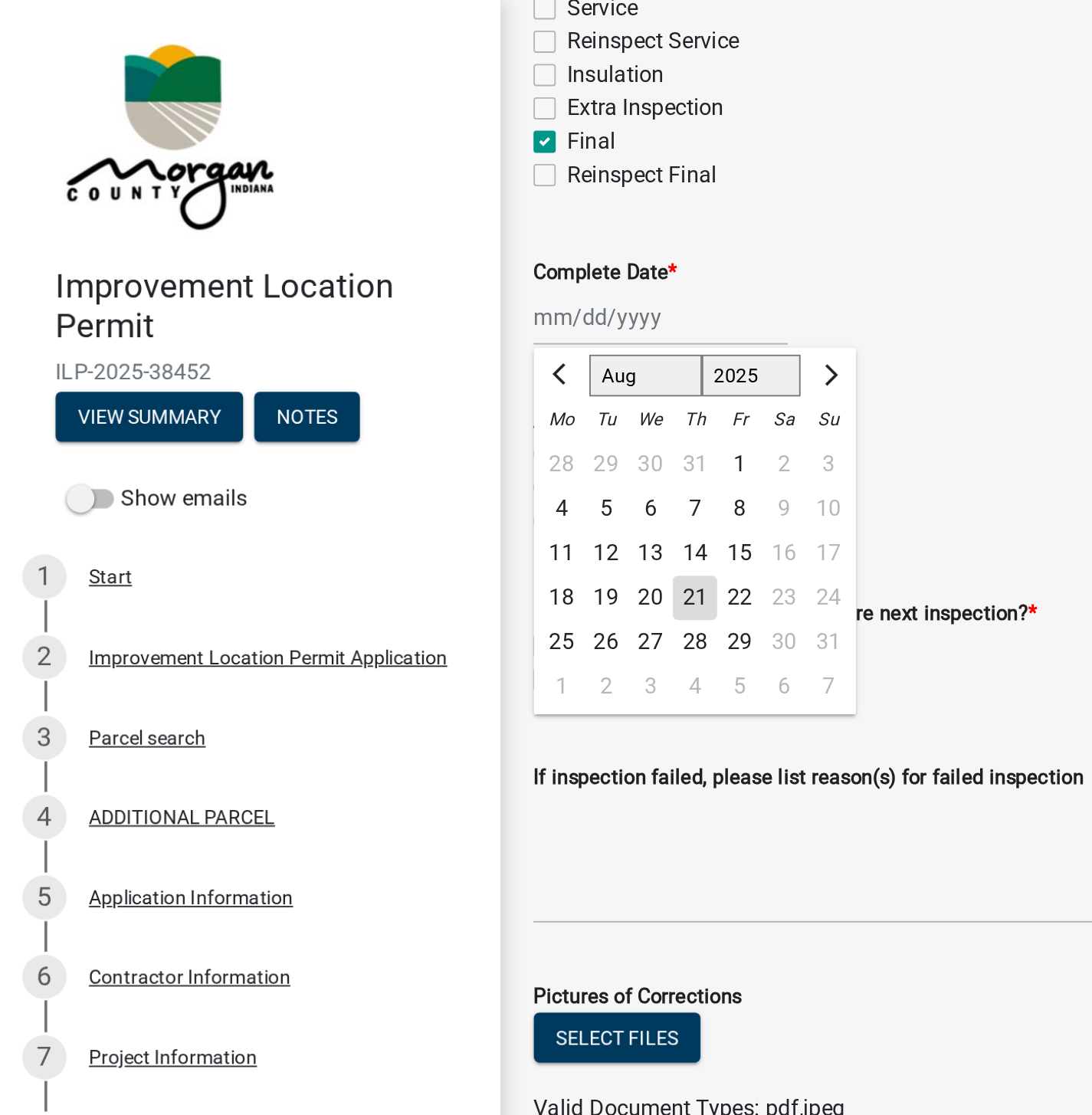
click at [379, 328] on div "21" at bounding box center [383, 330] width 25 height 25
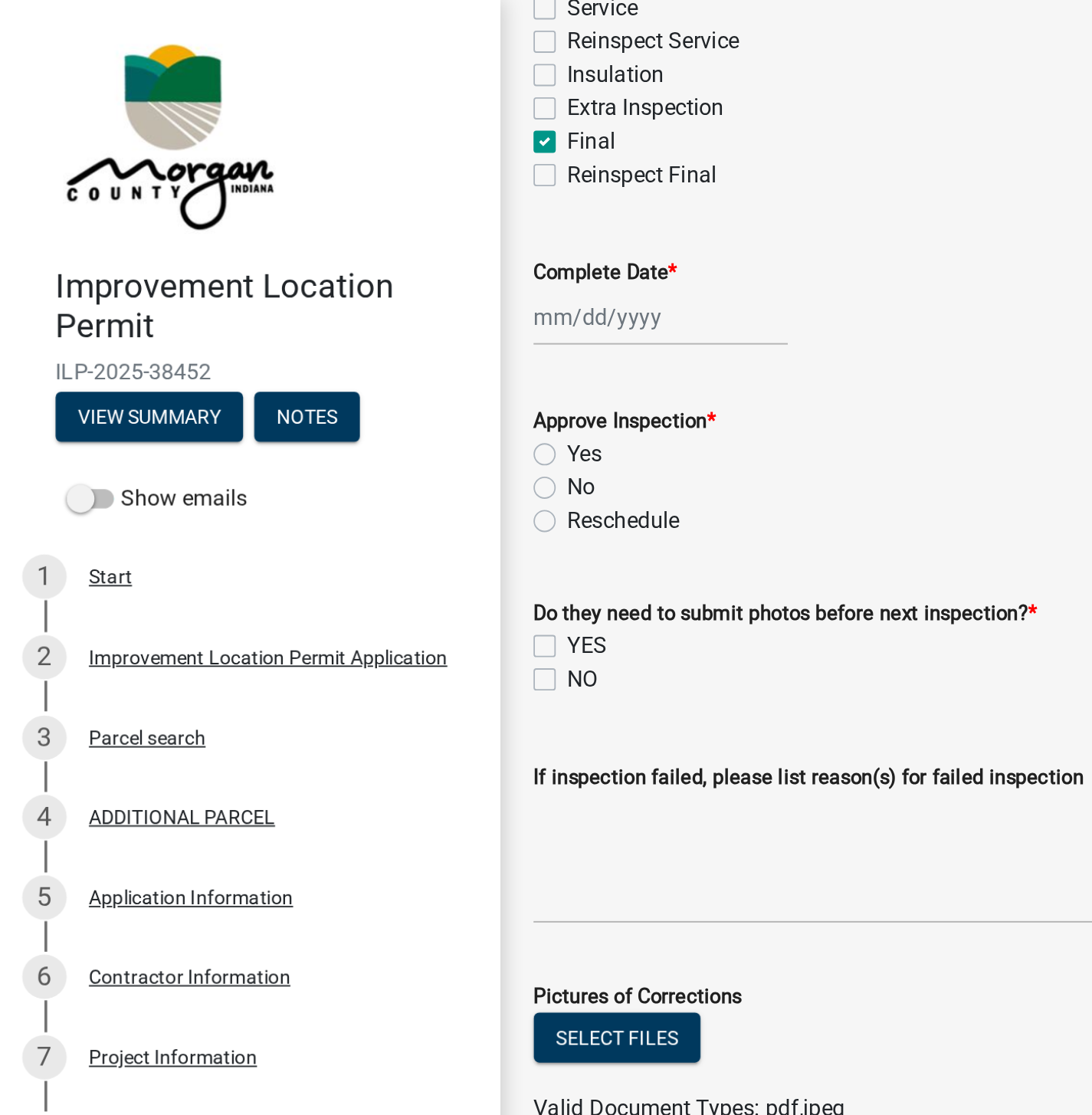
type input "[DATE]"
click at [312, 246] on label "Yes" at bounding box center [322, 251] width 19 height 19
click at [312, 246] on input "Yes" at bounding box center [317, 246] width 10 height 10
radio input "true"
click at [312, 373] on label "NO" at bounding box center [321, 375] width 17 height 19
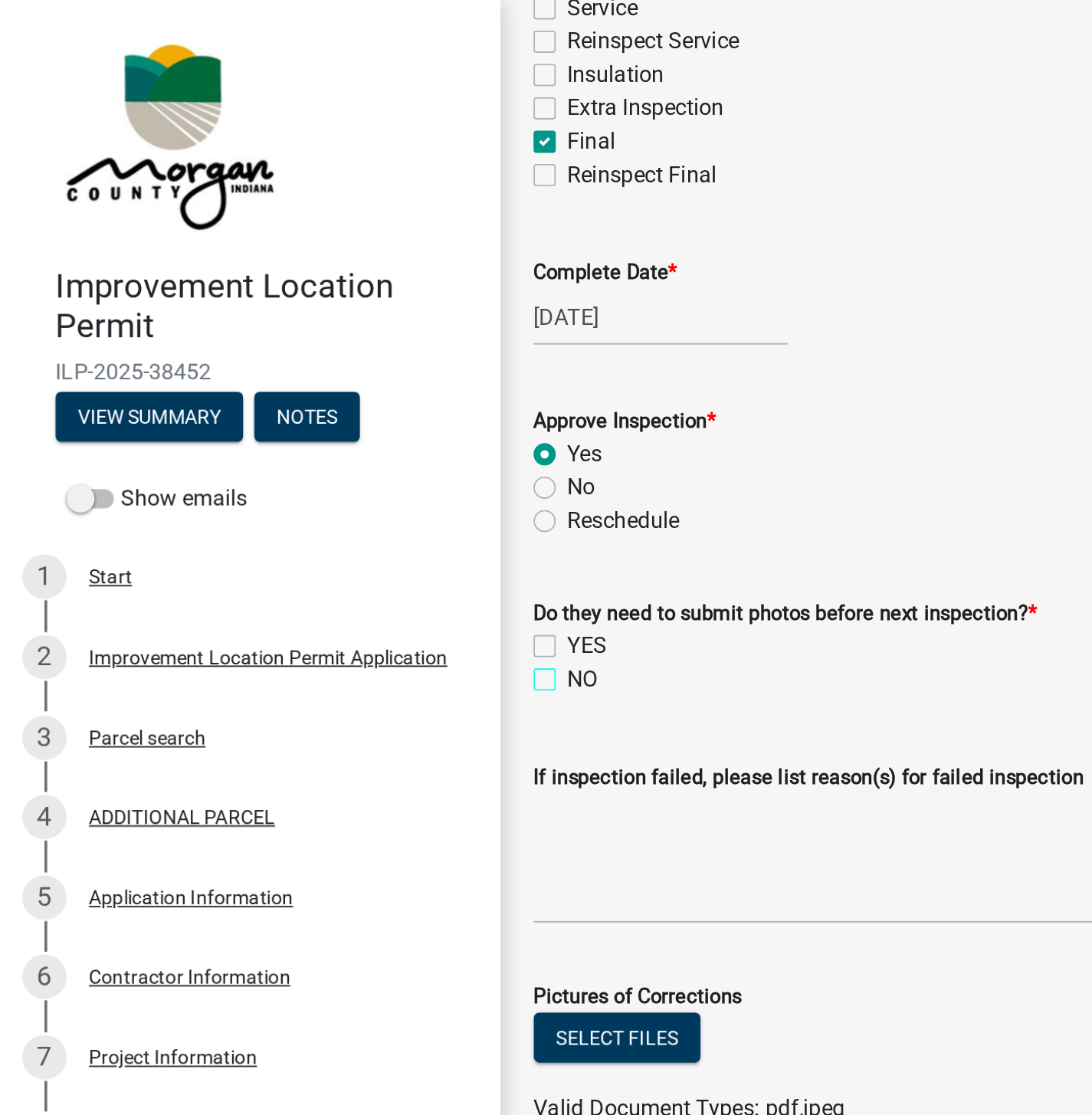
click at [312, 373] on input "NO" at bounding box center [317, 371] width 10 height 10
checkbox input "true"
checkbox input "false"
checkbox input "true"
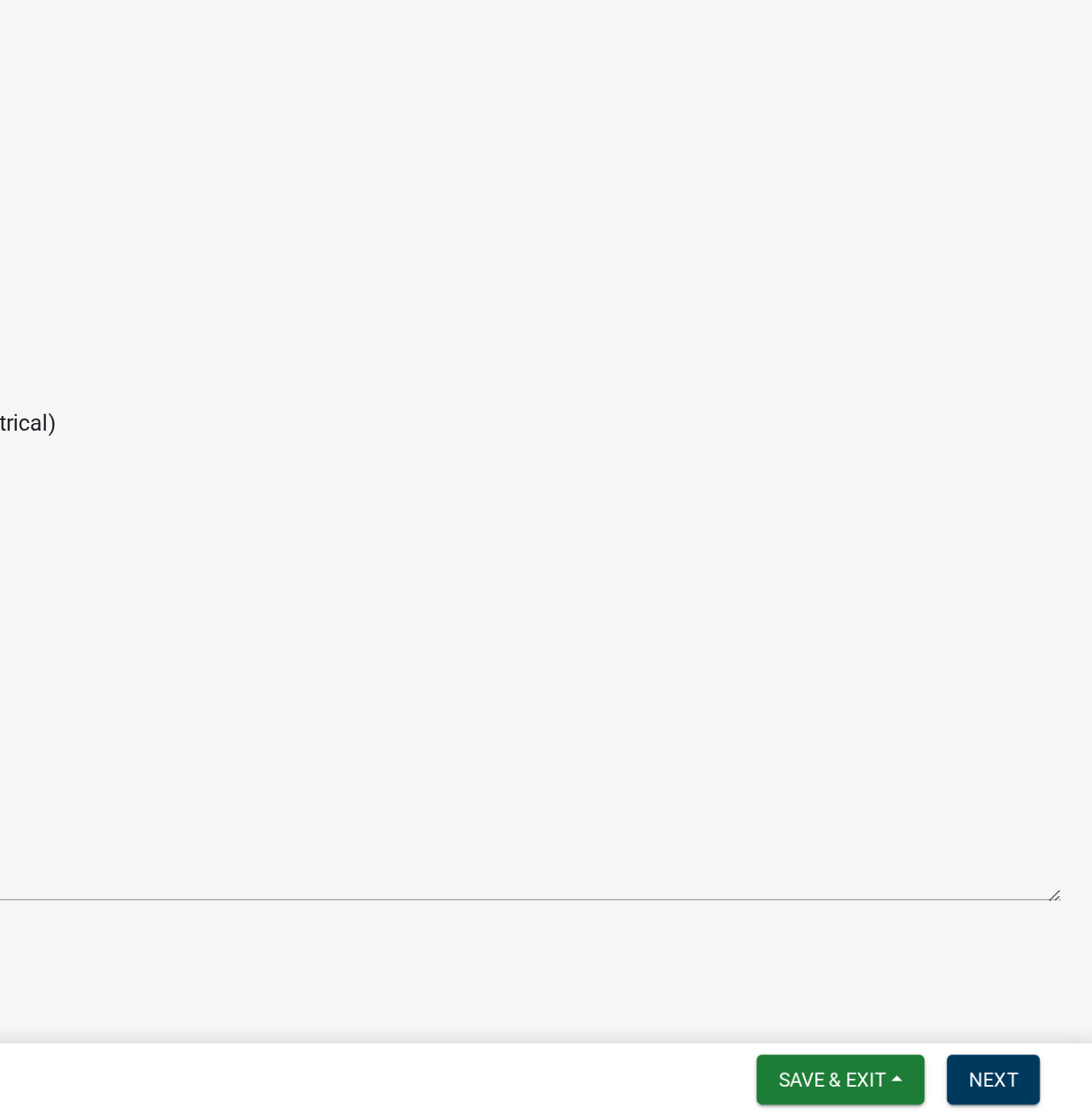
scroll to position [0, 0]
click at [1038, 1093] on span "Next" at bounding box center [1037, 1096] width 27 height 12
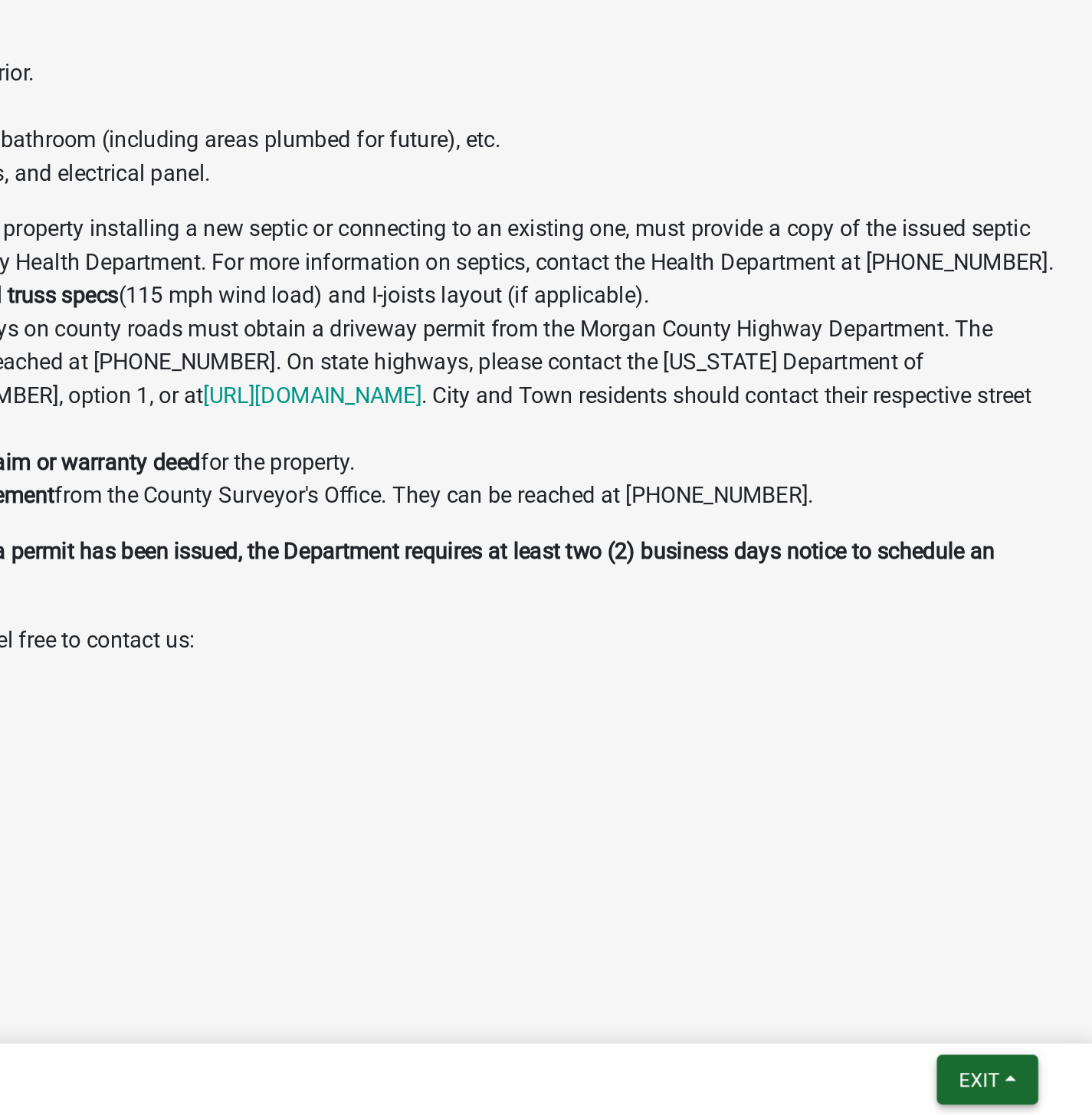
click at [1031, 1095] on span "Exit" at bounding box center [1029, 1096] width 22 height 12
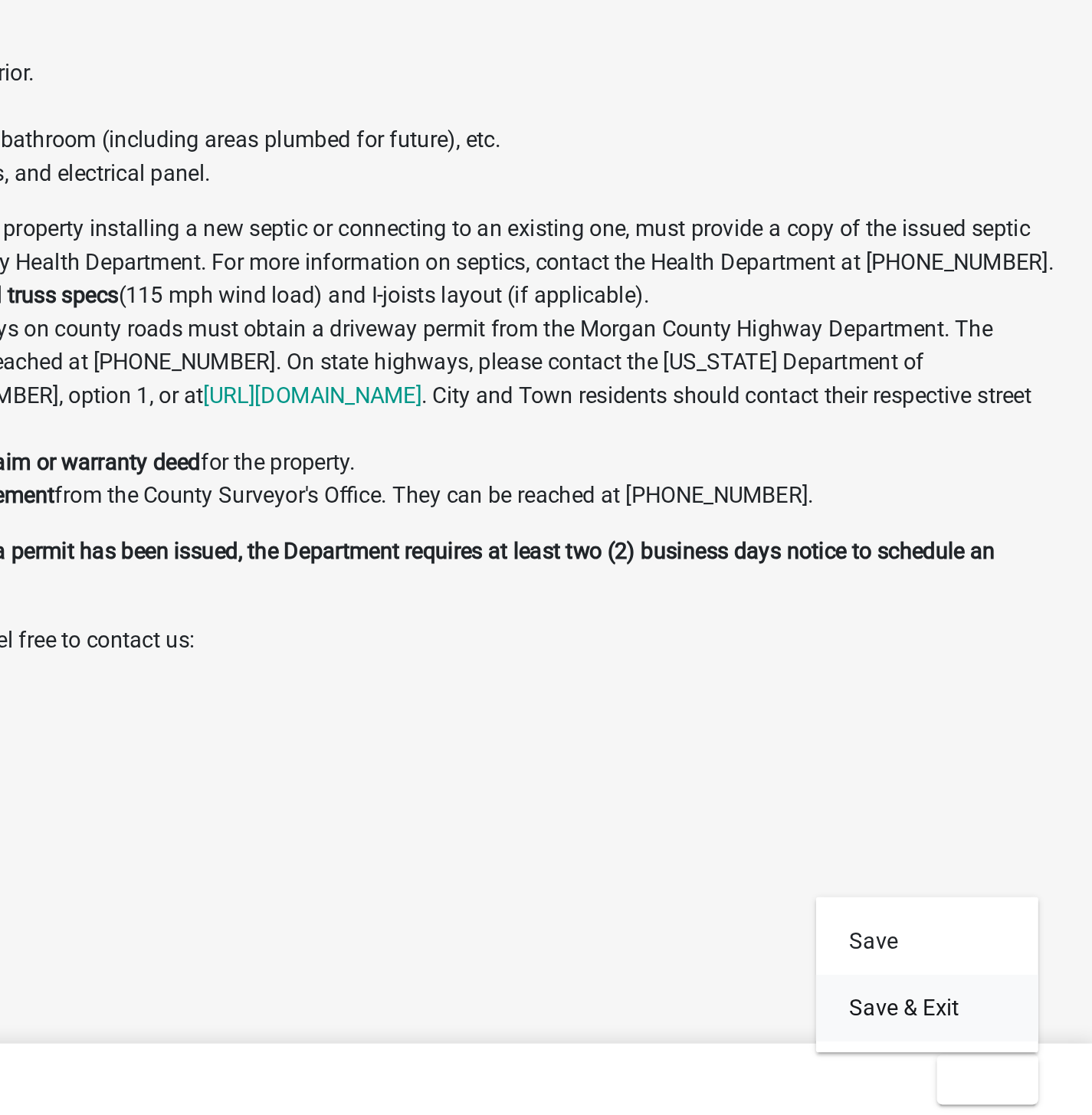
click at [995, 1054] on button "Save & Exit" at bounding box center [1001, 1056] width 123 height 36
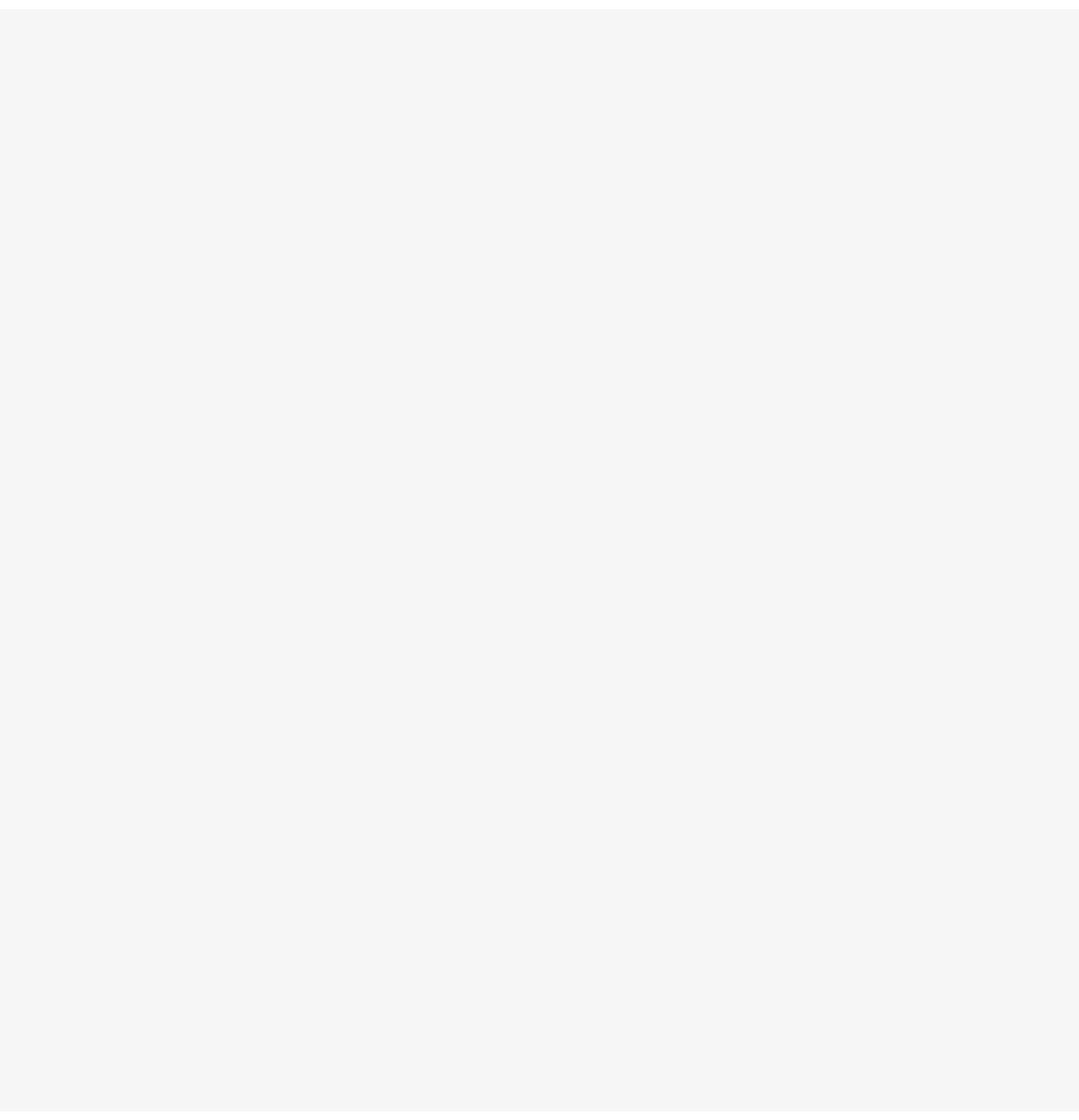
scroll to position [45, 0]
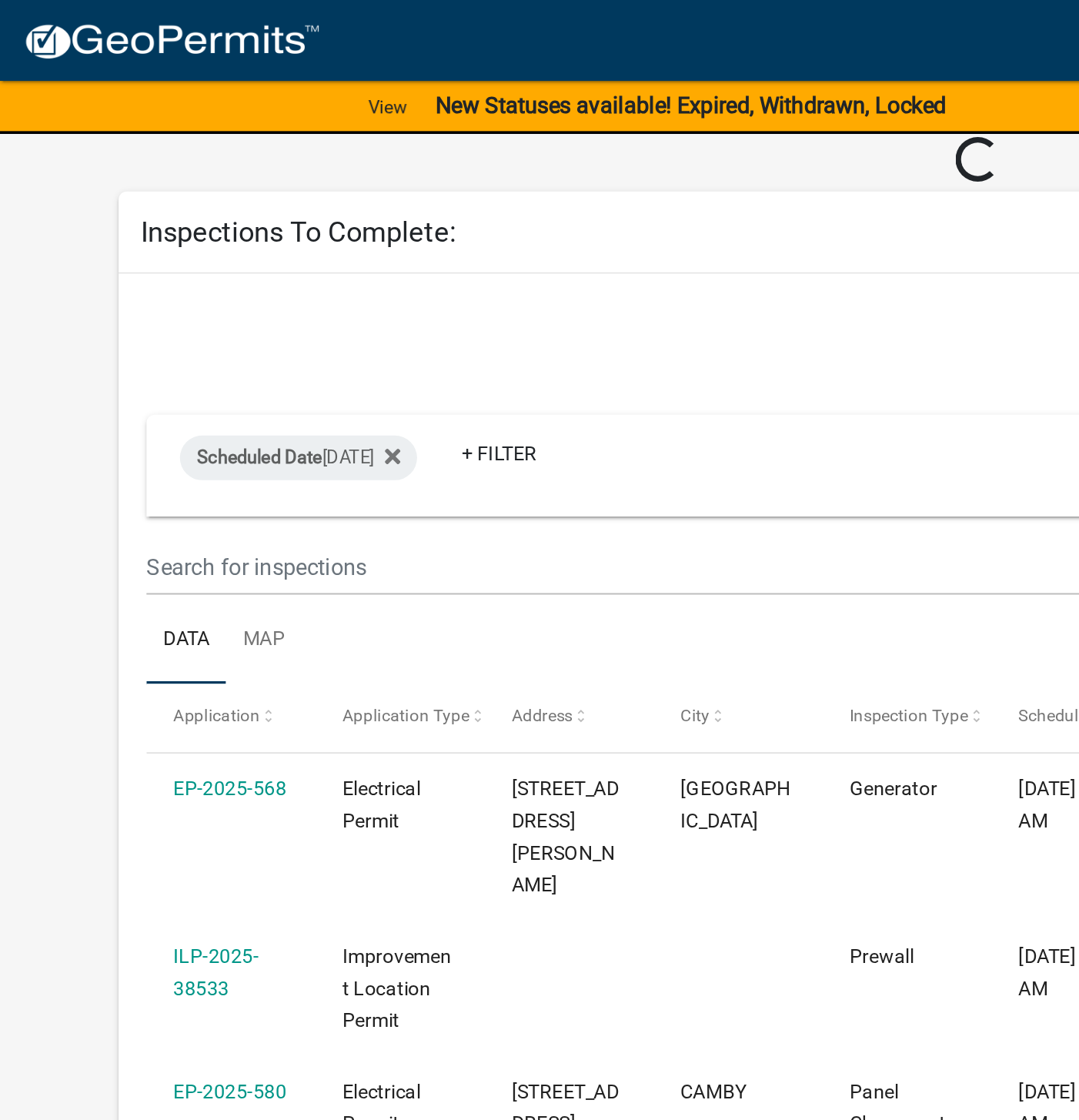
scroll to position [61, 0]
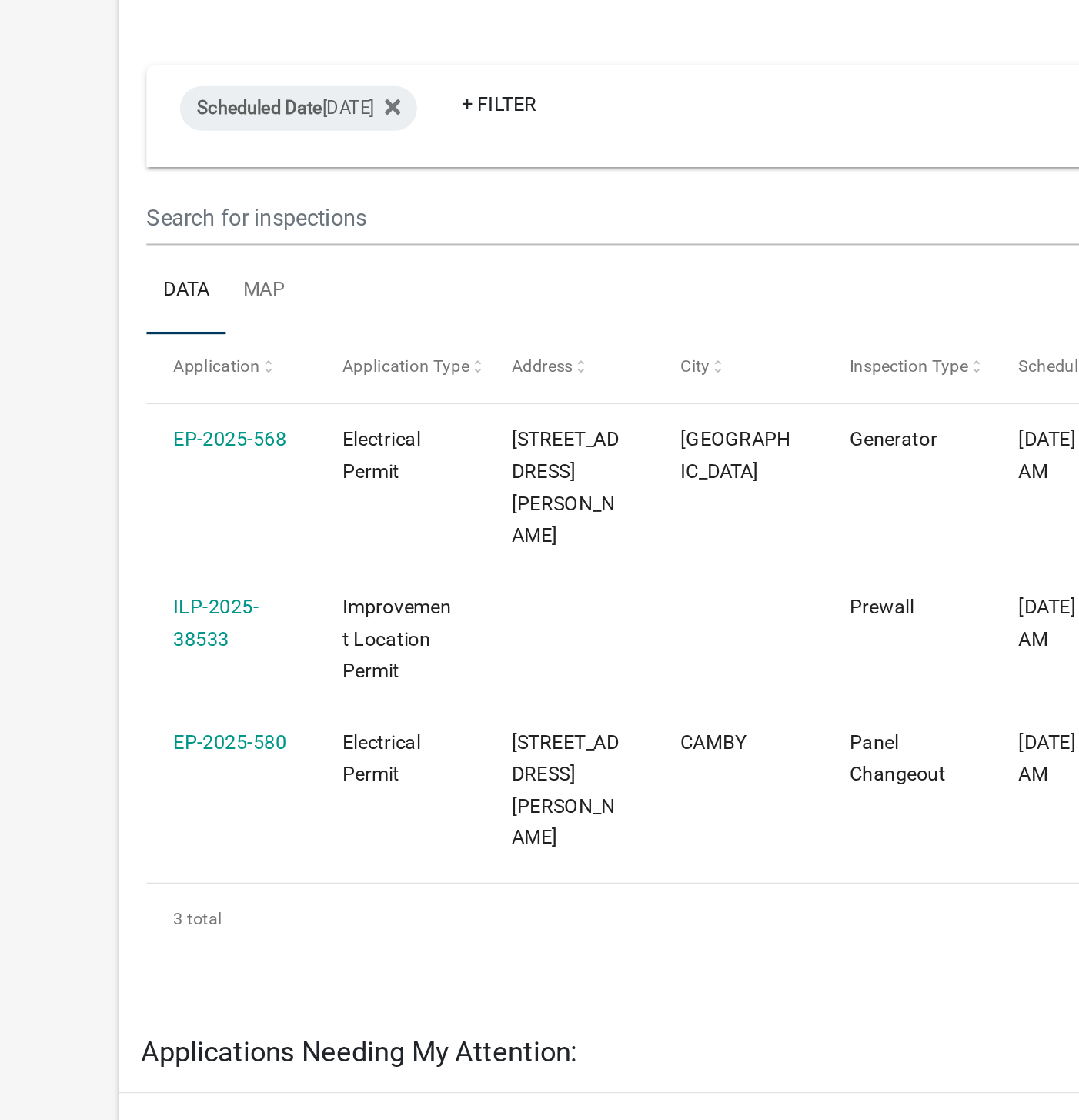
select select "1: 25"
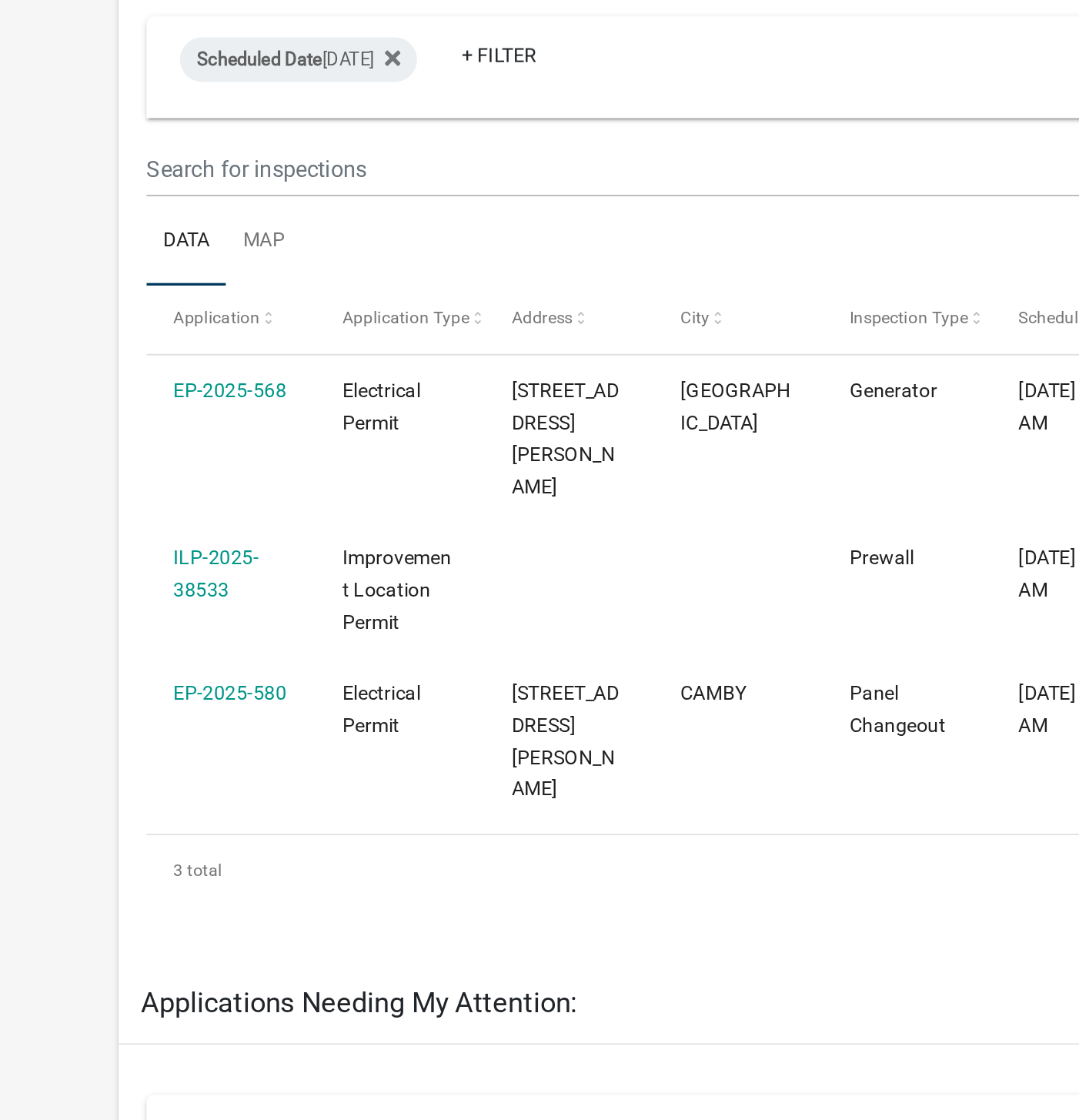
scroll to position [35, 0]
